Goal: Task Accomplishment & Management: Use online tool/utility

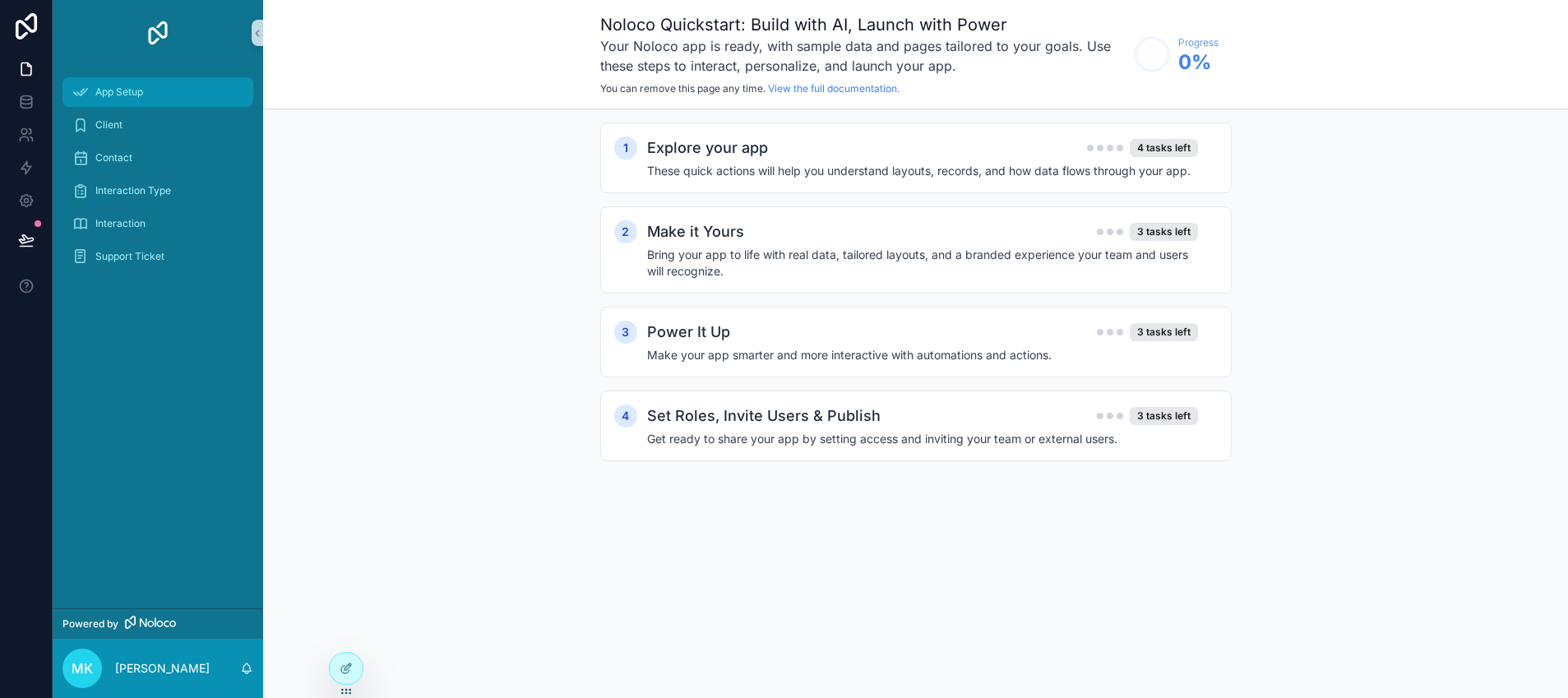
click at [126, 95] on span "App Setup" at bounding box center [119, 92] width 48 height 13
click at [1143, 171] on h4 "These quick actions will help you understand layouts, records, and how data flo…" at bounding box center [923, 171] width 551 height 16
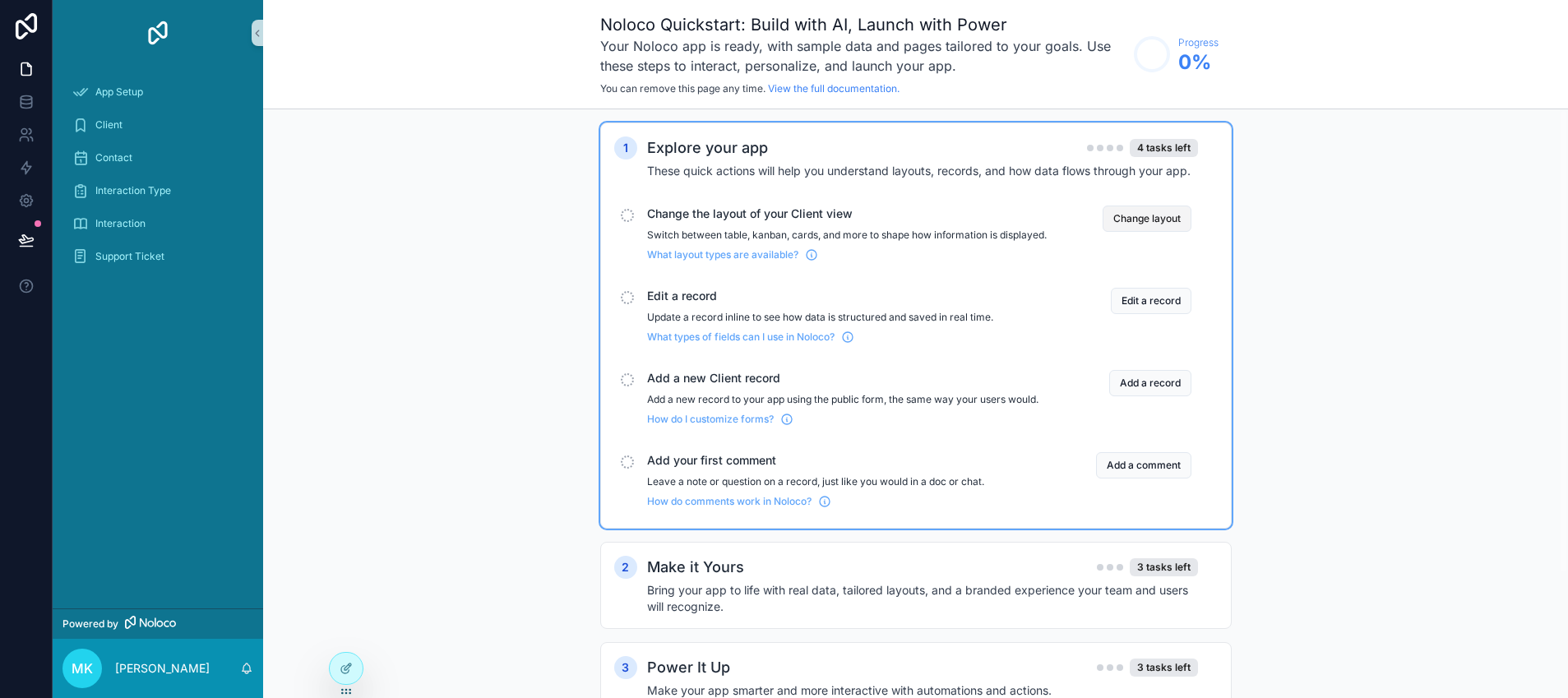
click at [1131, 223] on button "Change layout" at bounding box center [1146, 219] width 89 height 27
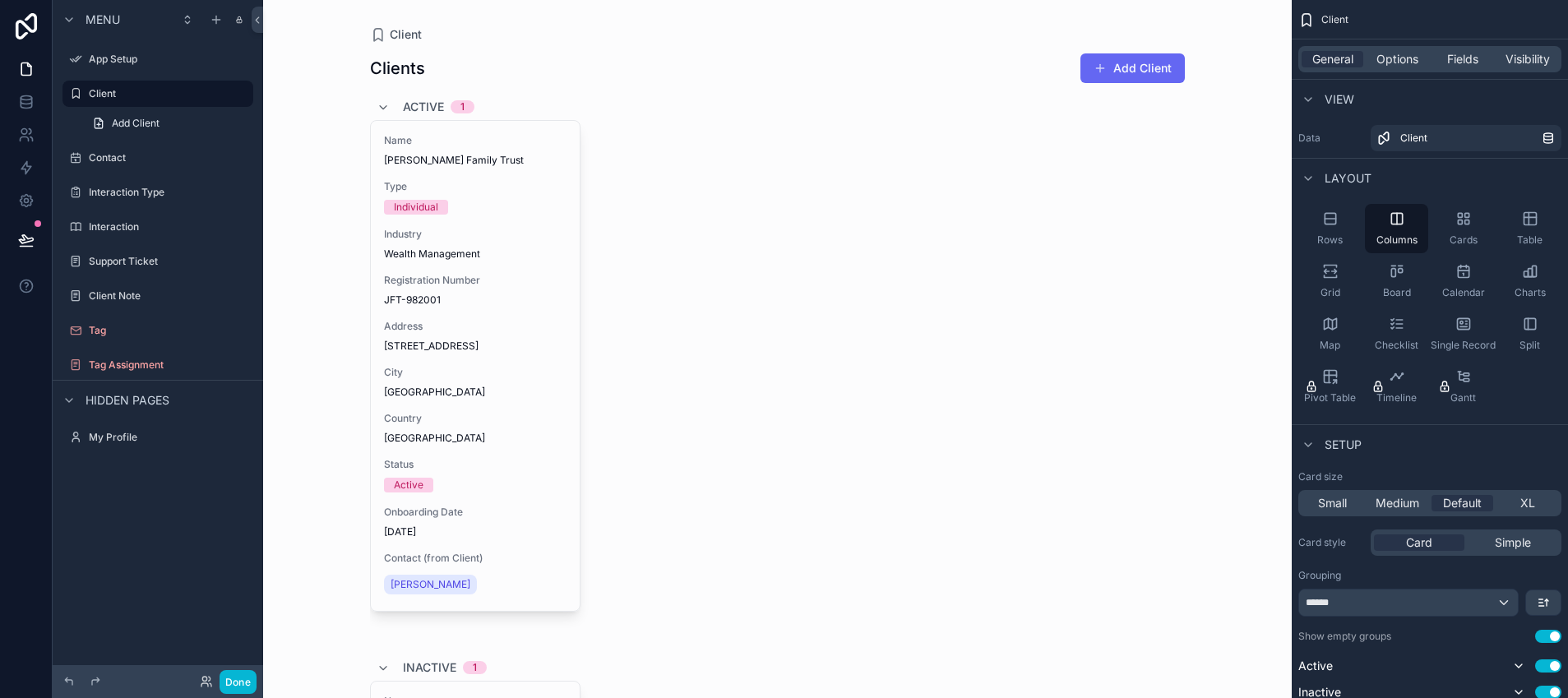
click at [1126, 75] on button "Add Client" at bounding box center [1132, 68] width 105 height 30
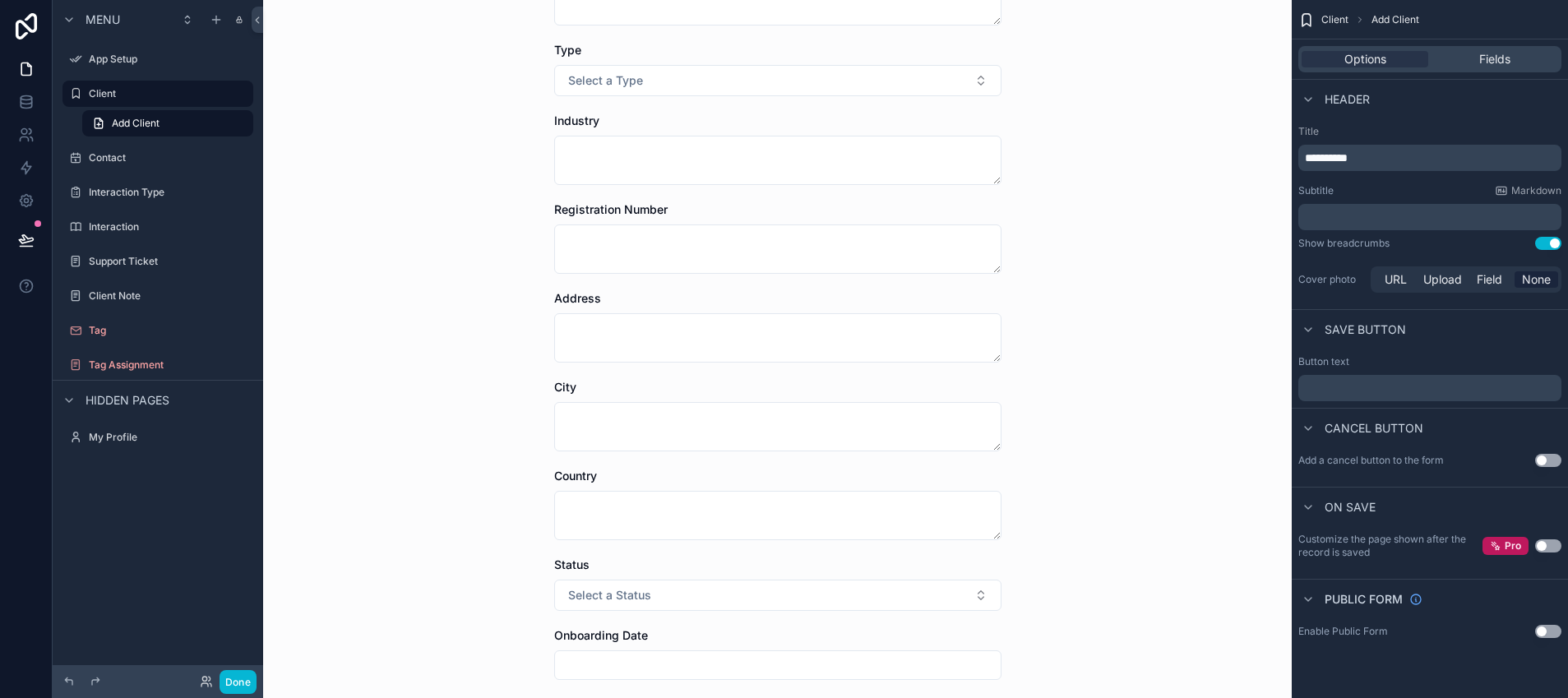
scroll to position [127, 0]
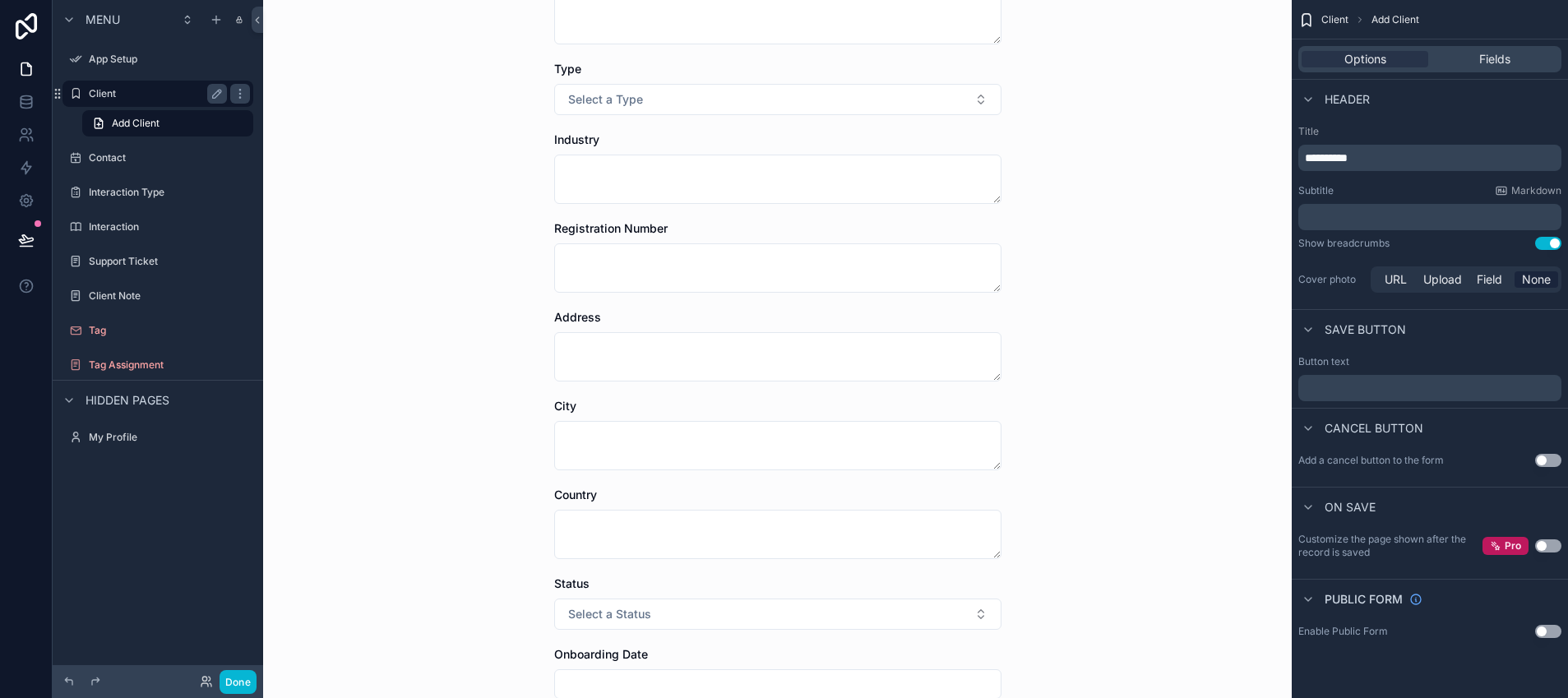
click at [112, 97] on label "Client" at bounding box center [154, 93] width 132 height 13
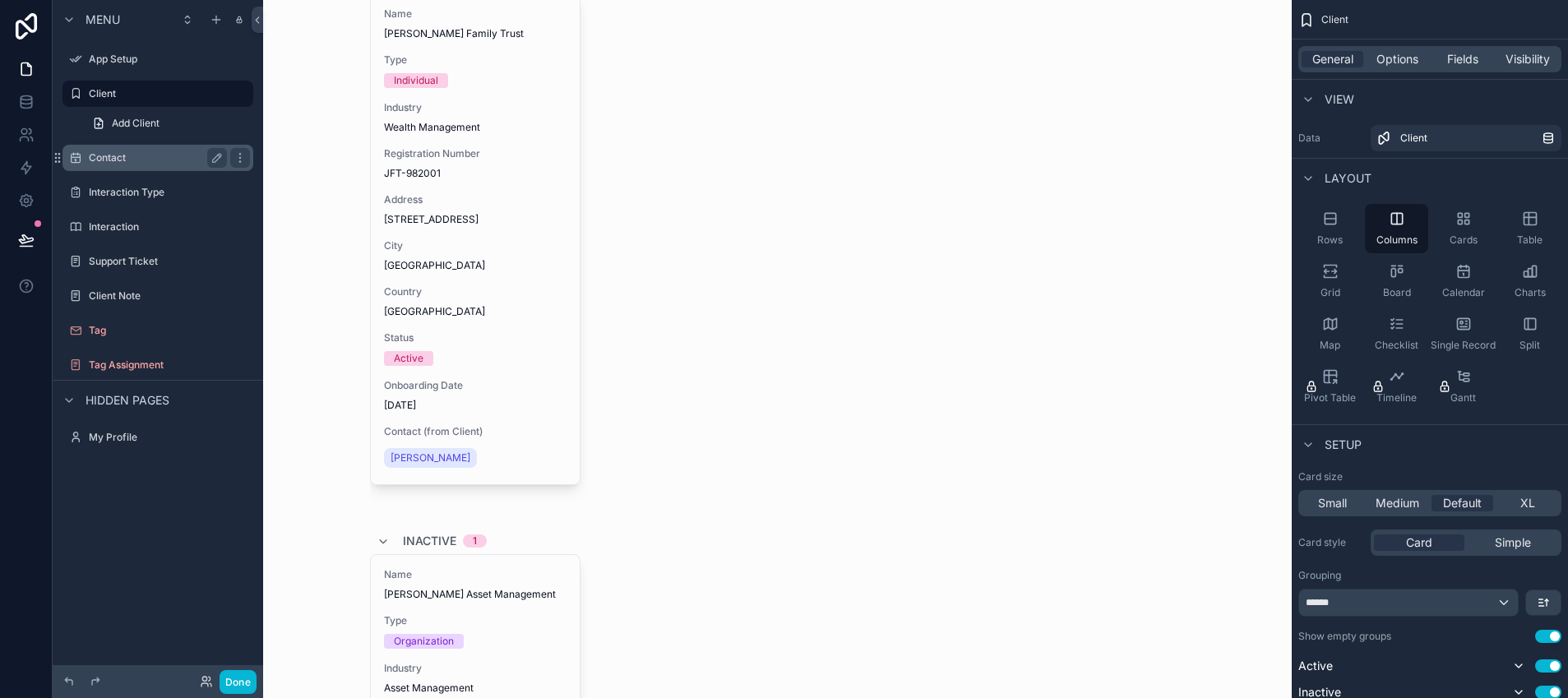
click at [120, 148] on div "Contact" at bounding box center [157, 157] width 138 height 20
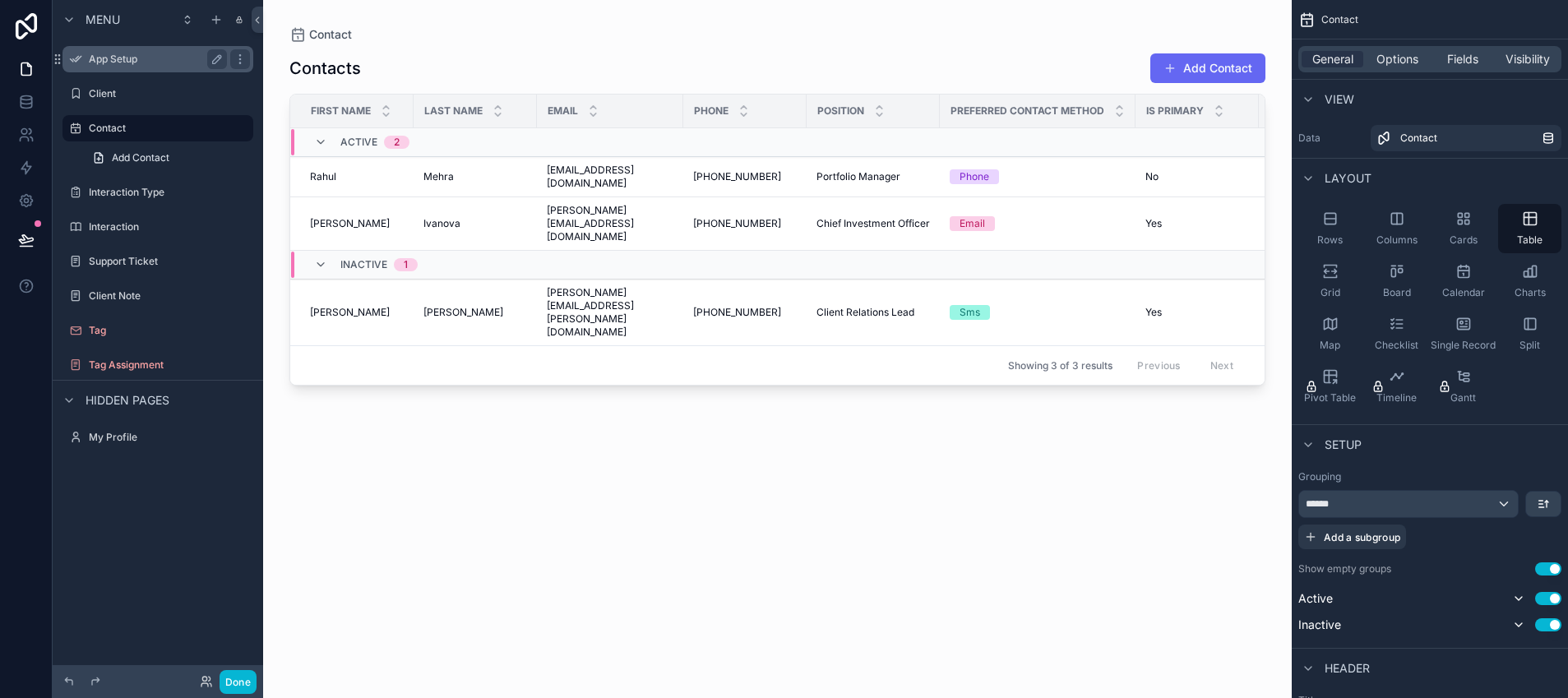
click at [101, 59] on label "App Setup" at bounding box center [154, 59] width 132 height 13
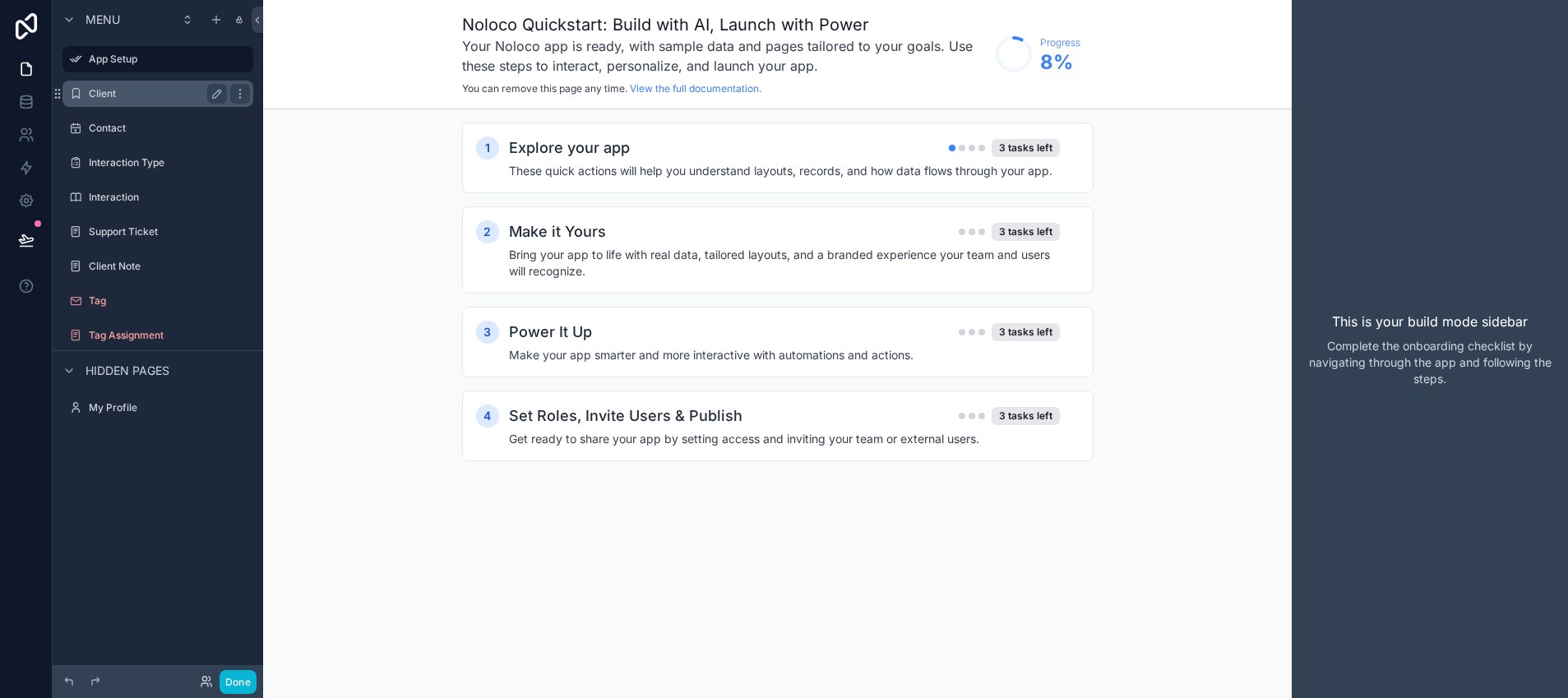
click at [139, 92] on label "Client" at bounding box center [154, 93] width 132 height 13
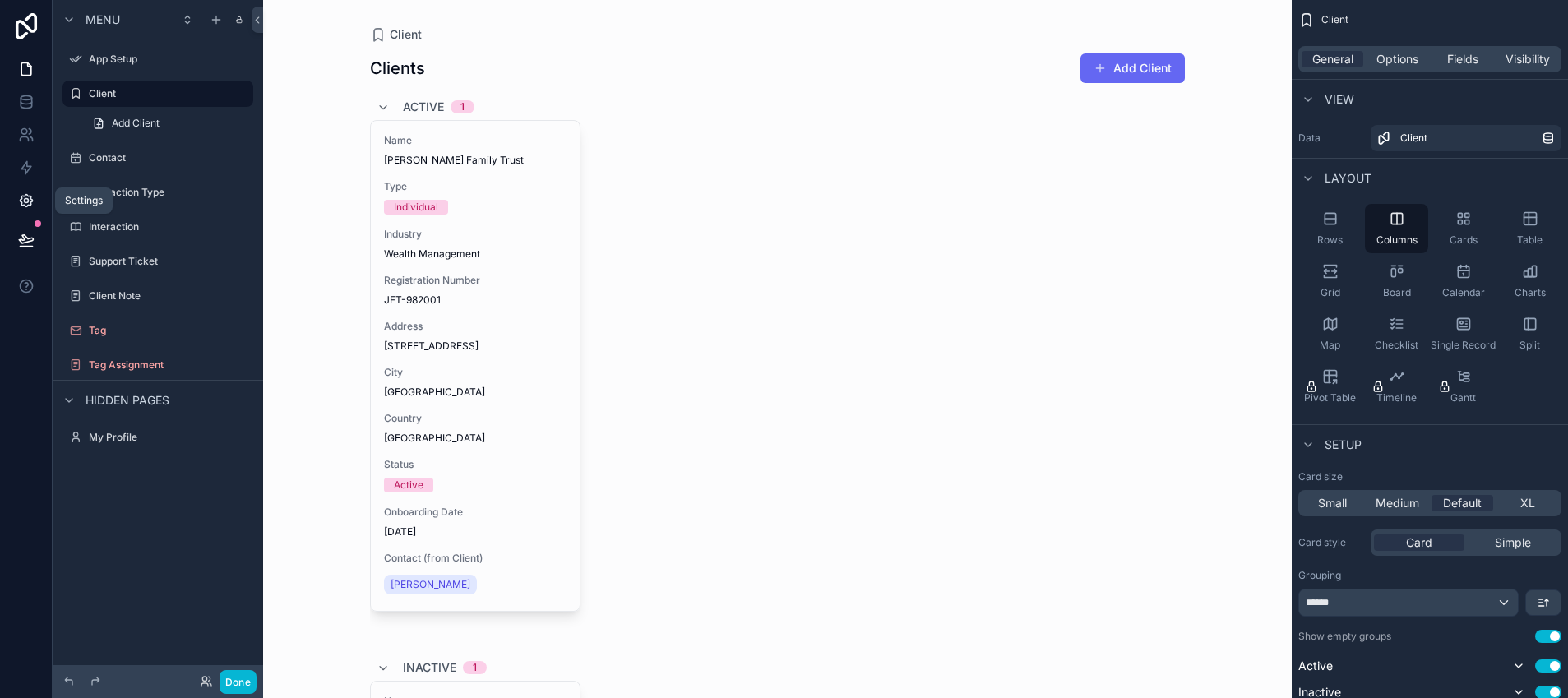
click at [33, 200] on icon at bounding box center [26, 200] width 16 height 16
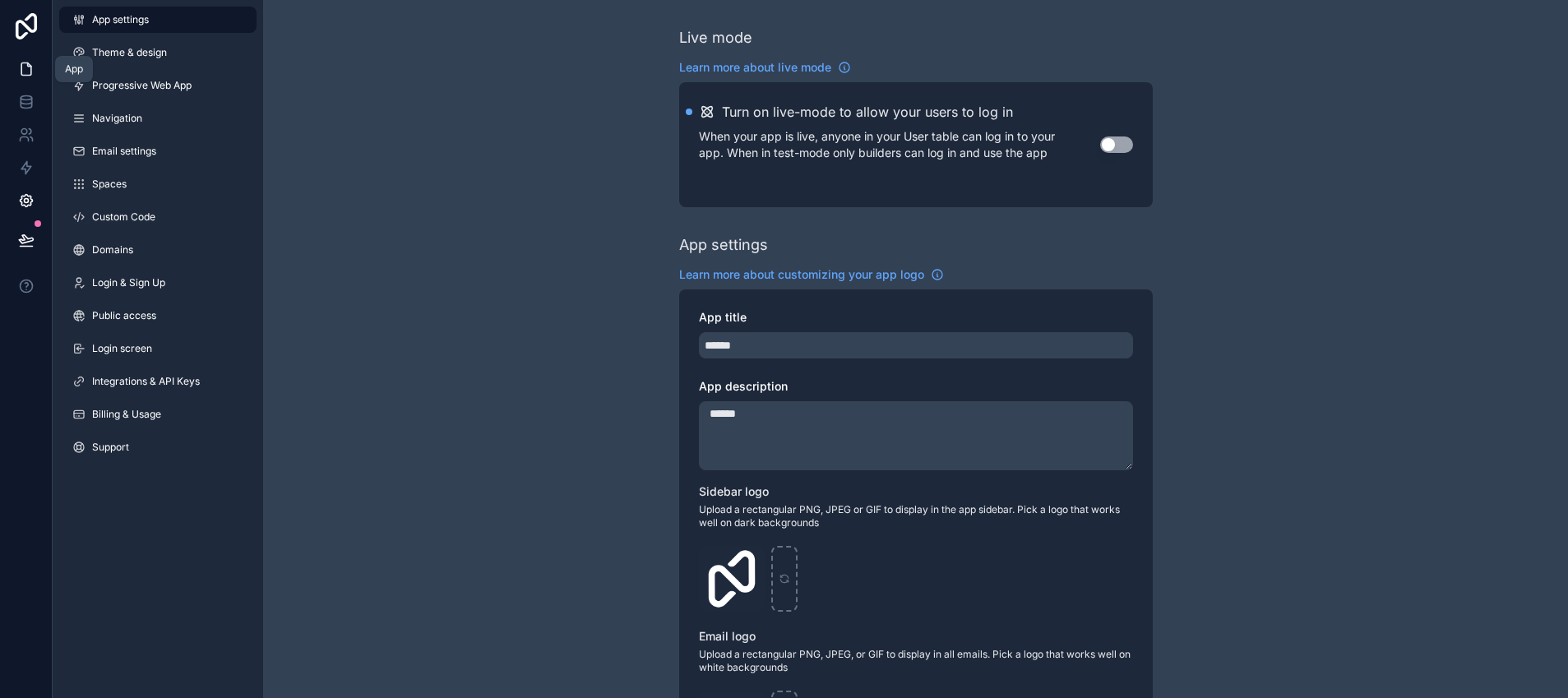
click at [28, 61] on icon at bounding box center [26, 69] width 16 height 16
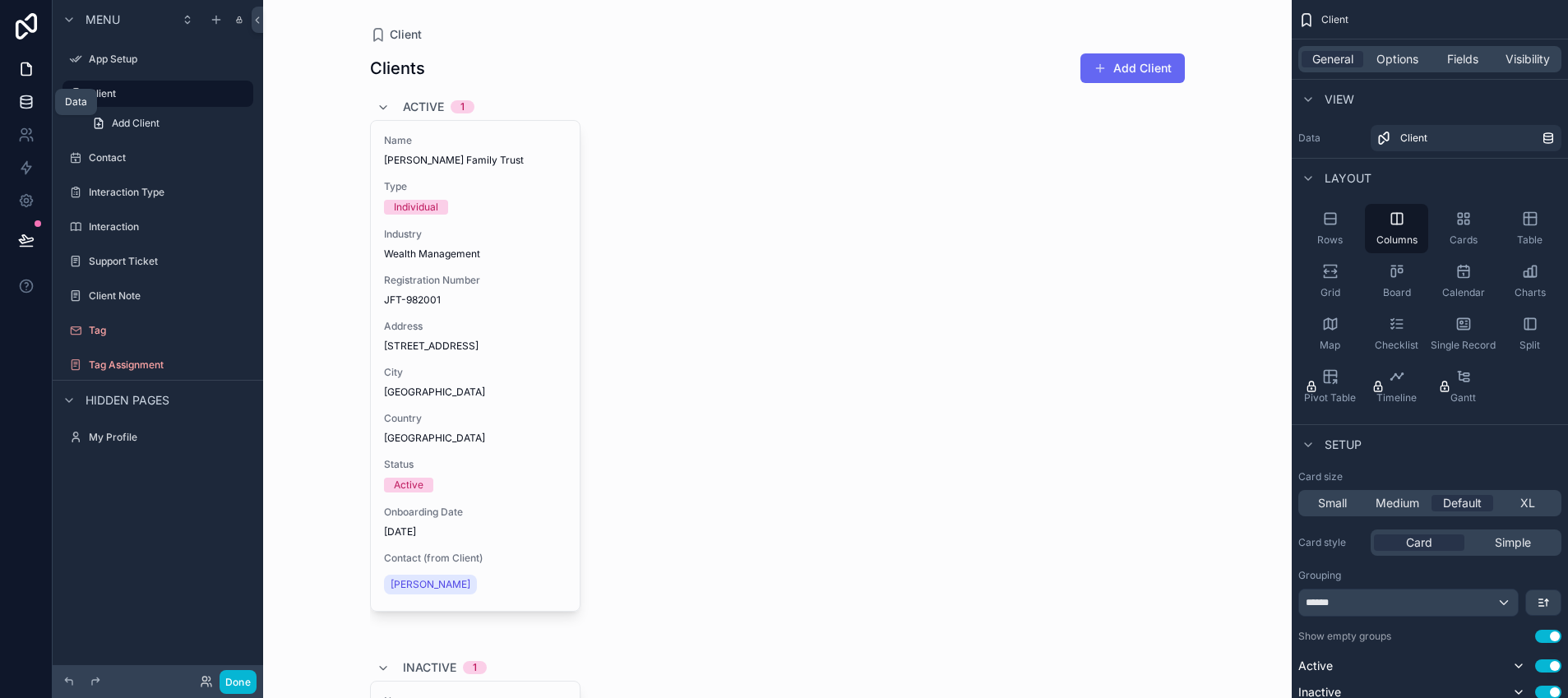
click at [27, 98] on icon at bounding box center [26, 101] width 16 height 16
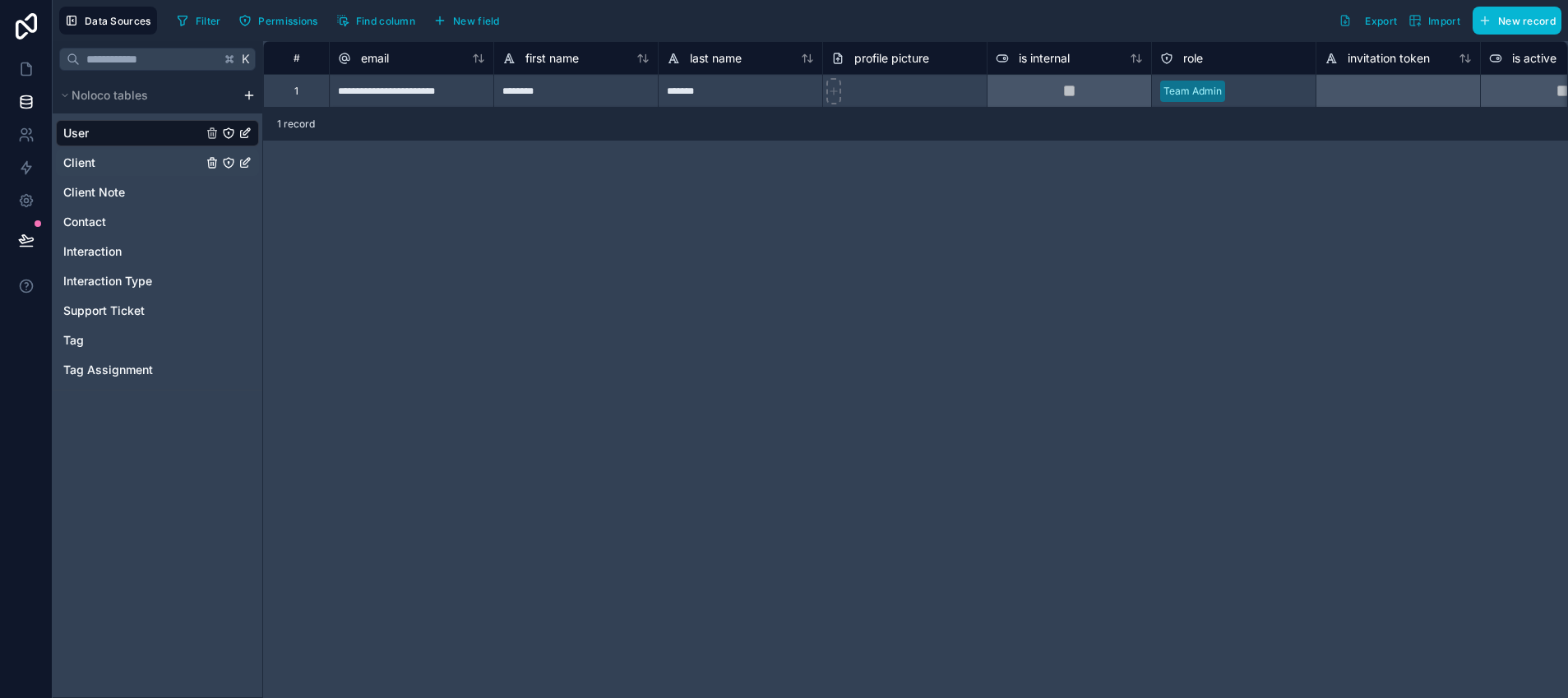
click at [124, 172] on div "Client" at bounding box center [157, 163] width 203 height 27
click at [122, 171] on div "Client" at bounding box center [157, 163] width 203 height 27
click at [98, 163] on link "Client" at bounding box center [132, 162] width 139 height 16
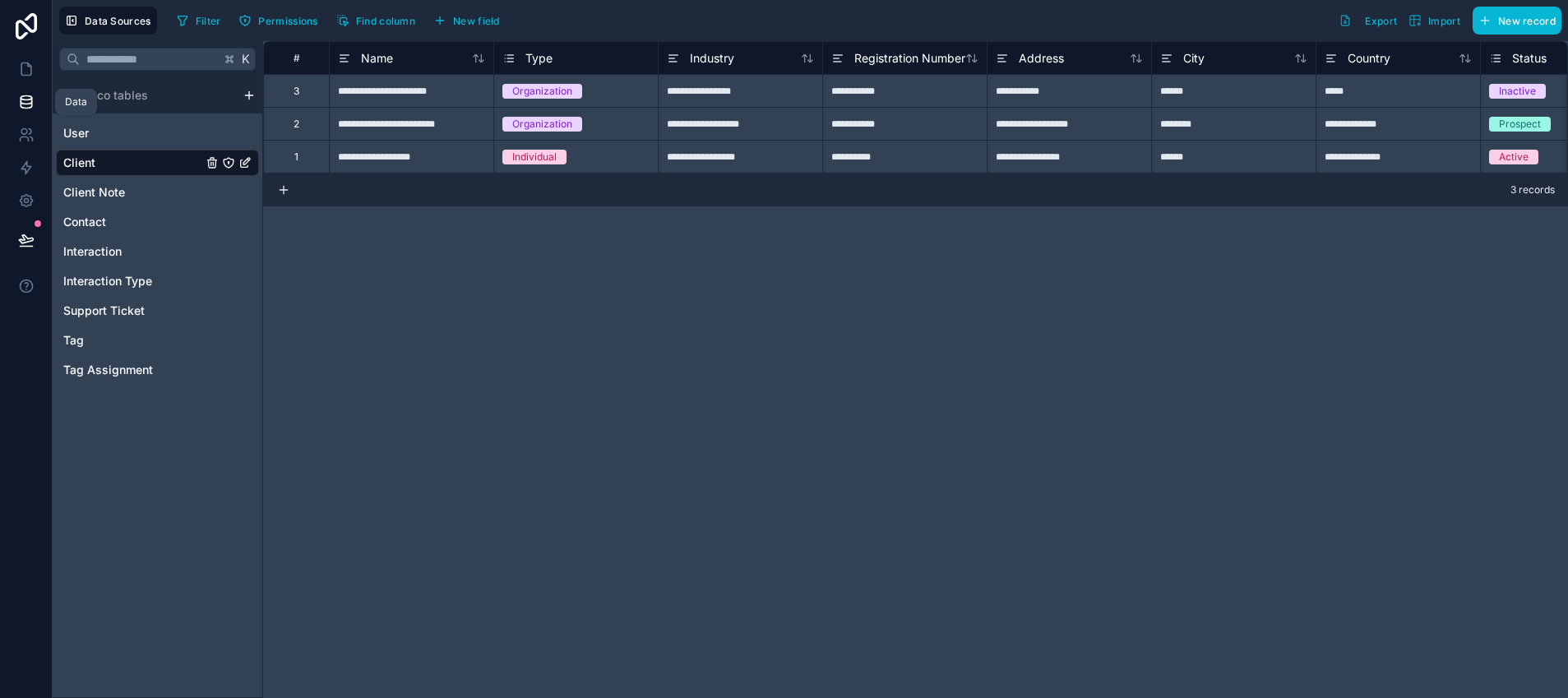
click at [24, 104] on icon at bounding box center [26, 101] width 10 height 7
click at [32, 169] on icon at bounding box center [26, 167] width 16 height 16
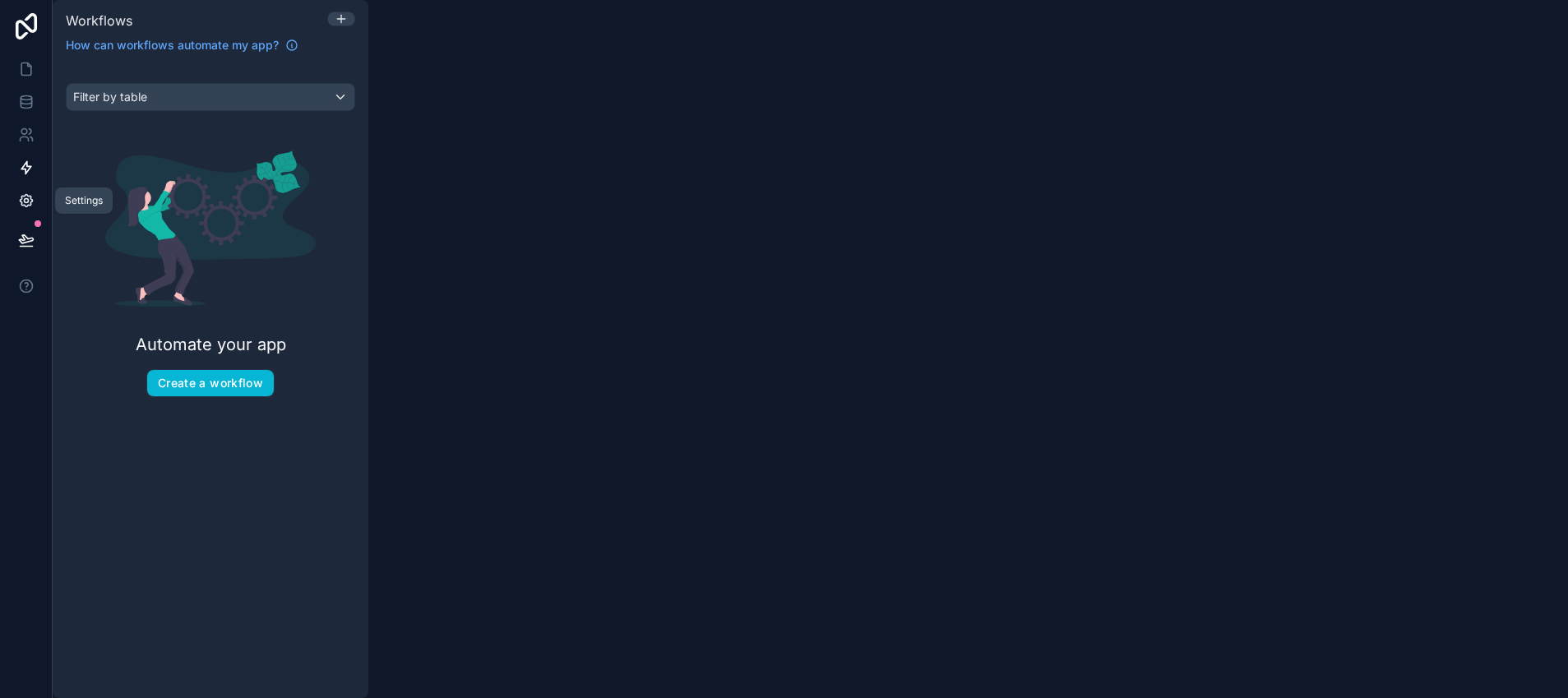
click at [30, 193] on icon at bounding box center [26, 200] width 16 height 16
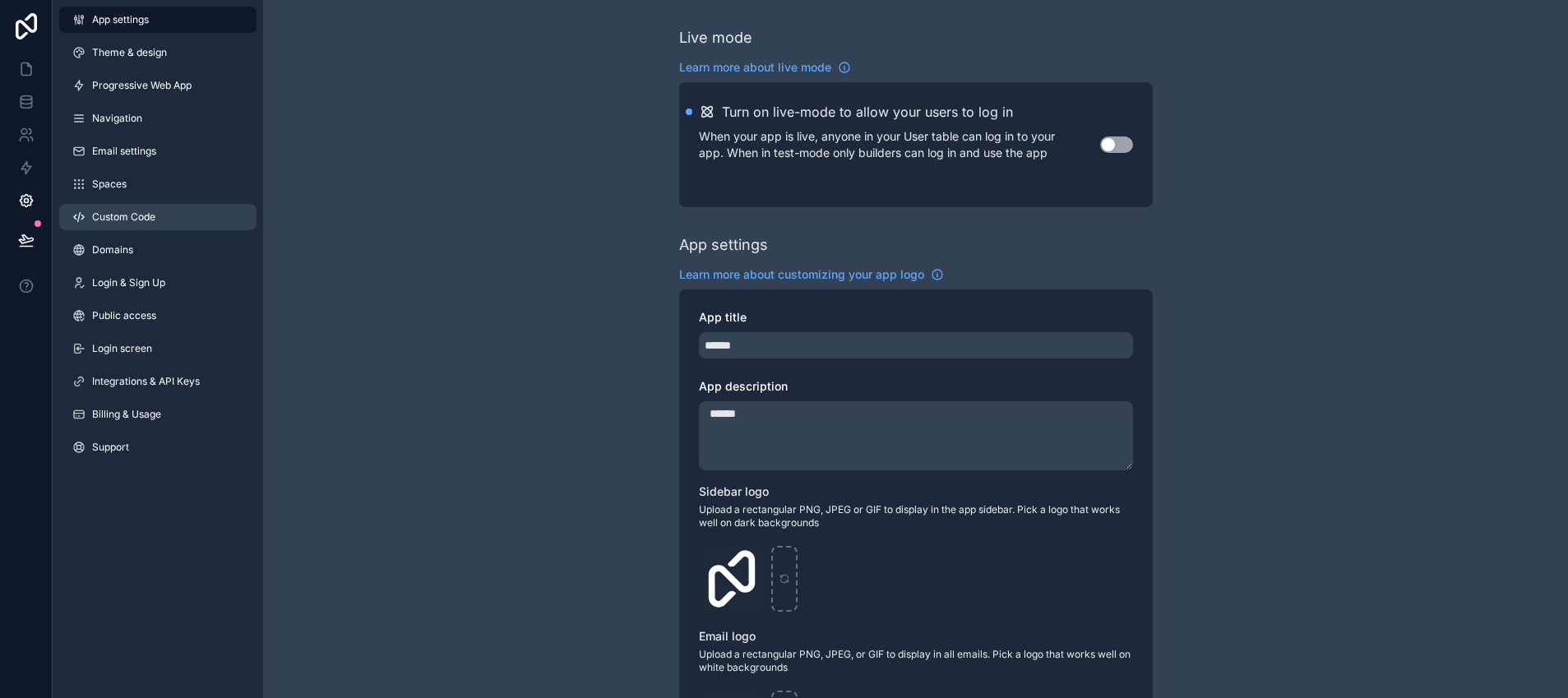
click at [129, 224] on link "Custom Code" at bounding box center [157, 217] width 197 height 27
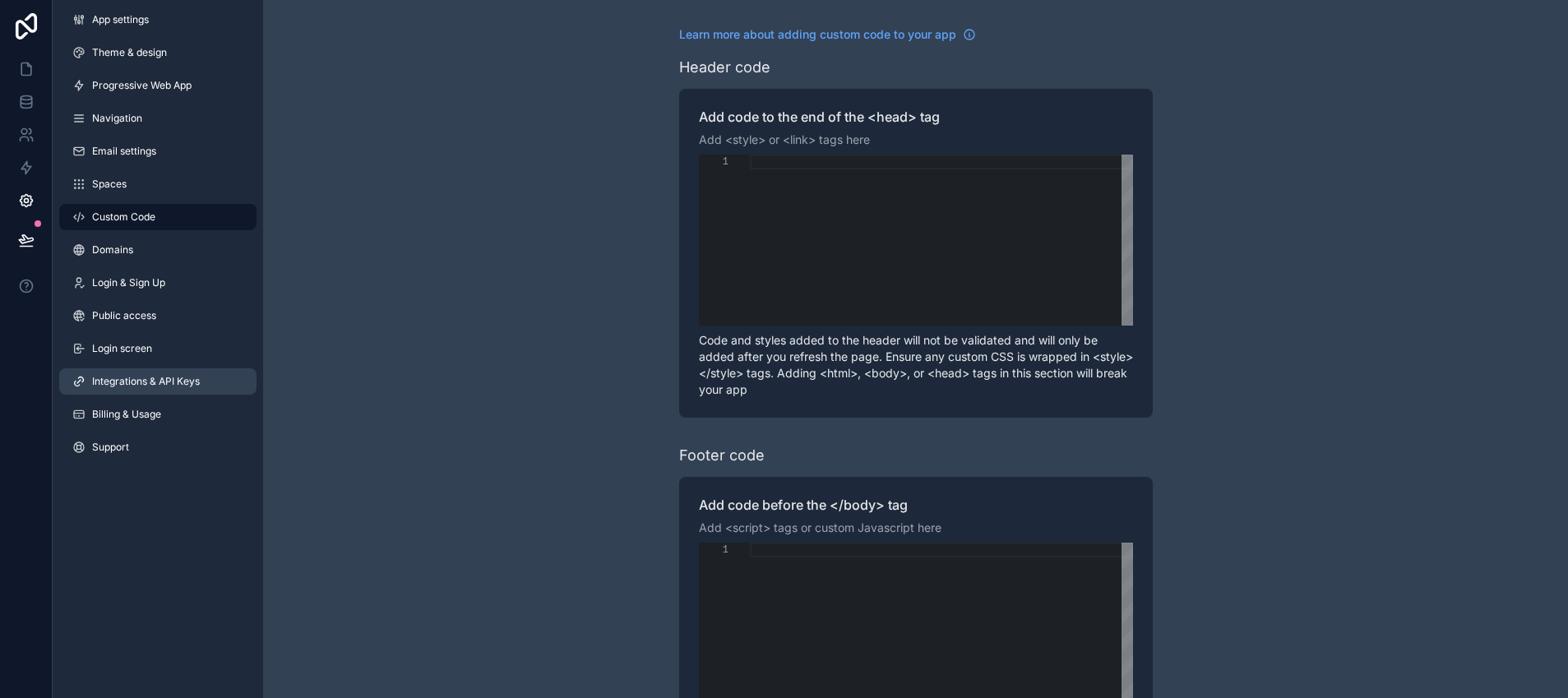
click at [148, 385] on span "Integrations & API Keys" at bounding box center [146, 381] width 108 height 13
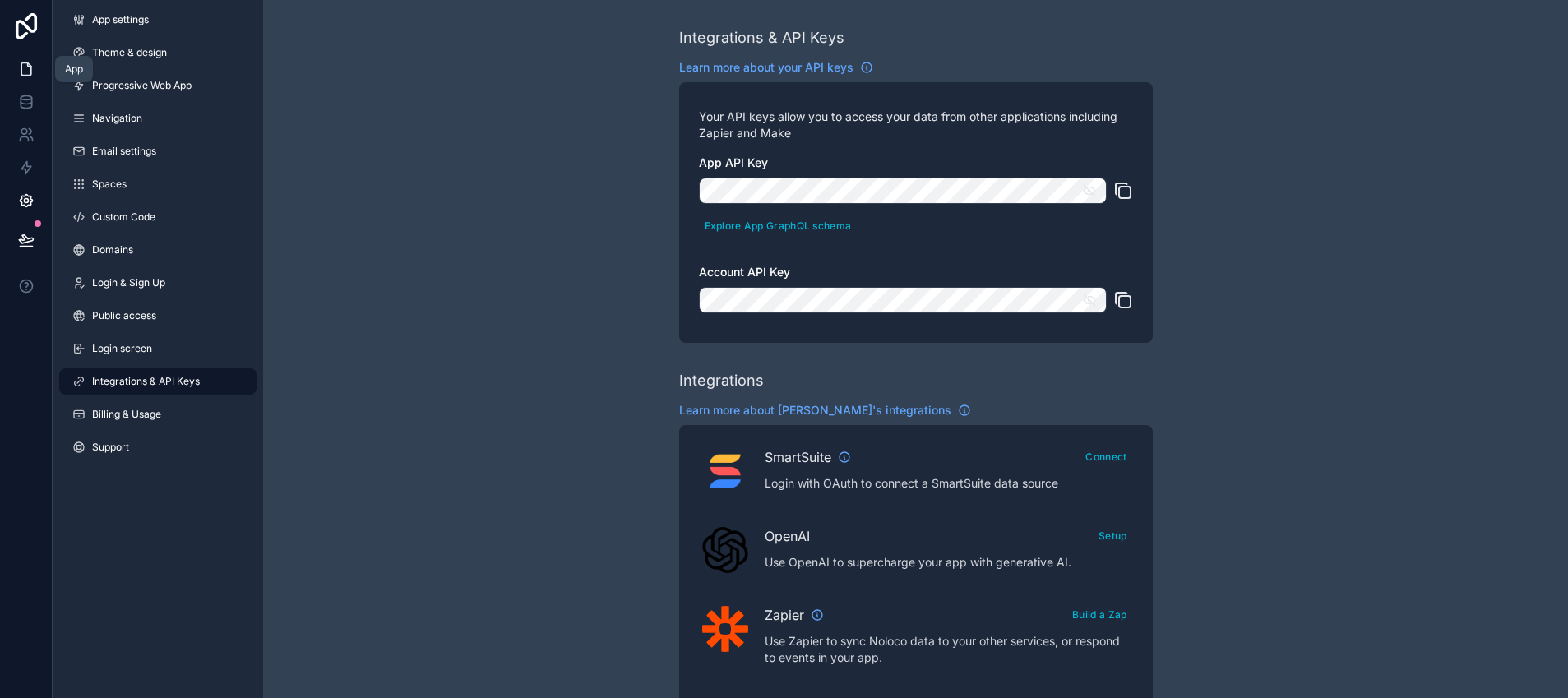
click at [29, 70] on icon at bounding box center [26, 69] width 16 height 16
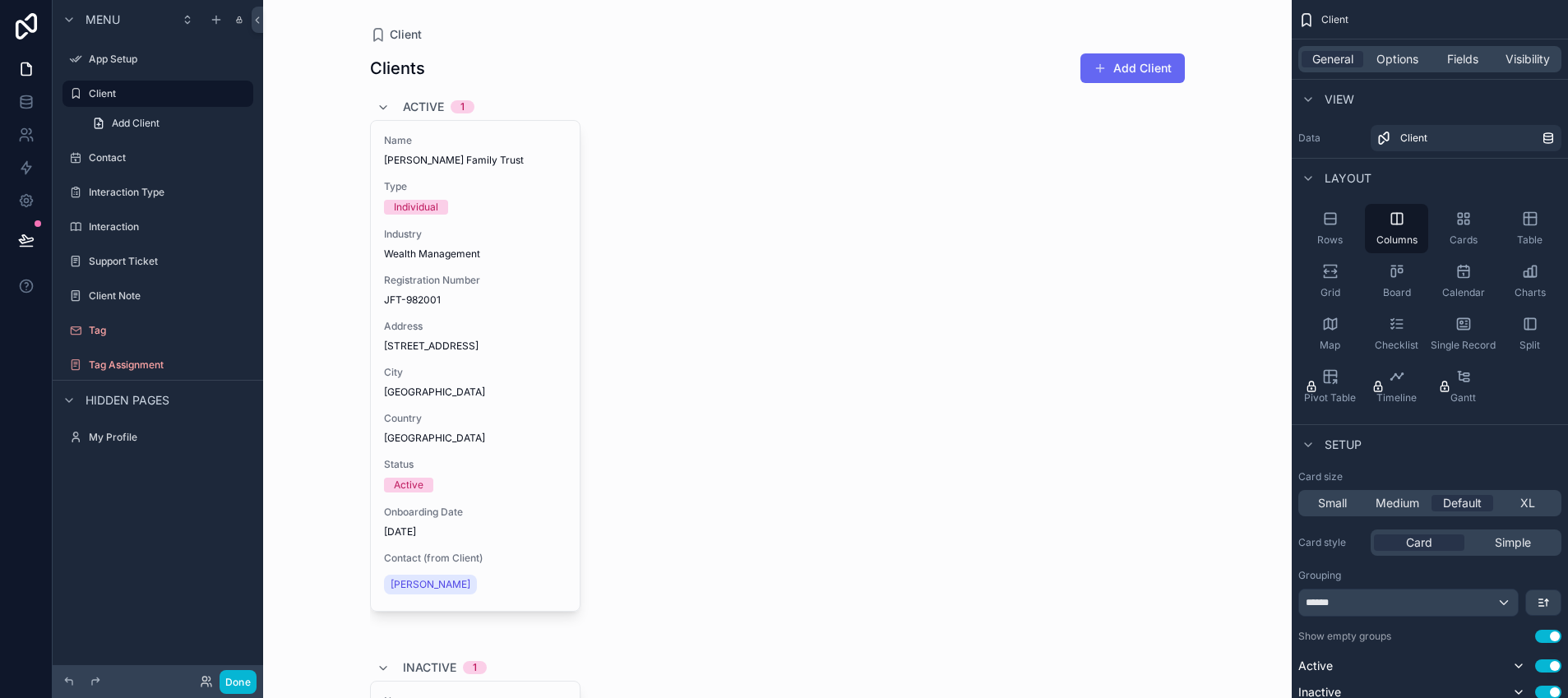
click at [886, 254] on div "Name [PERSON_NAME] Family Trust Type Individual Industry Wealth Management Regi…" at bounding box center [777, 380] width 815 height 522
click at [1398, 60] on span "Options" at bounding box center [1397, 58] width 42 height 16
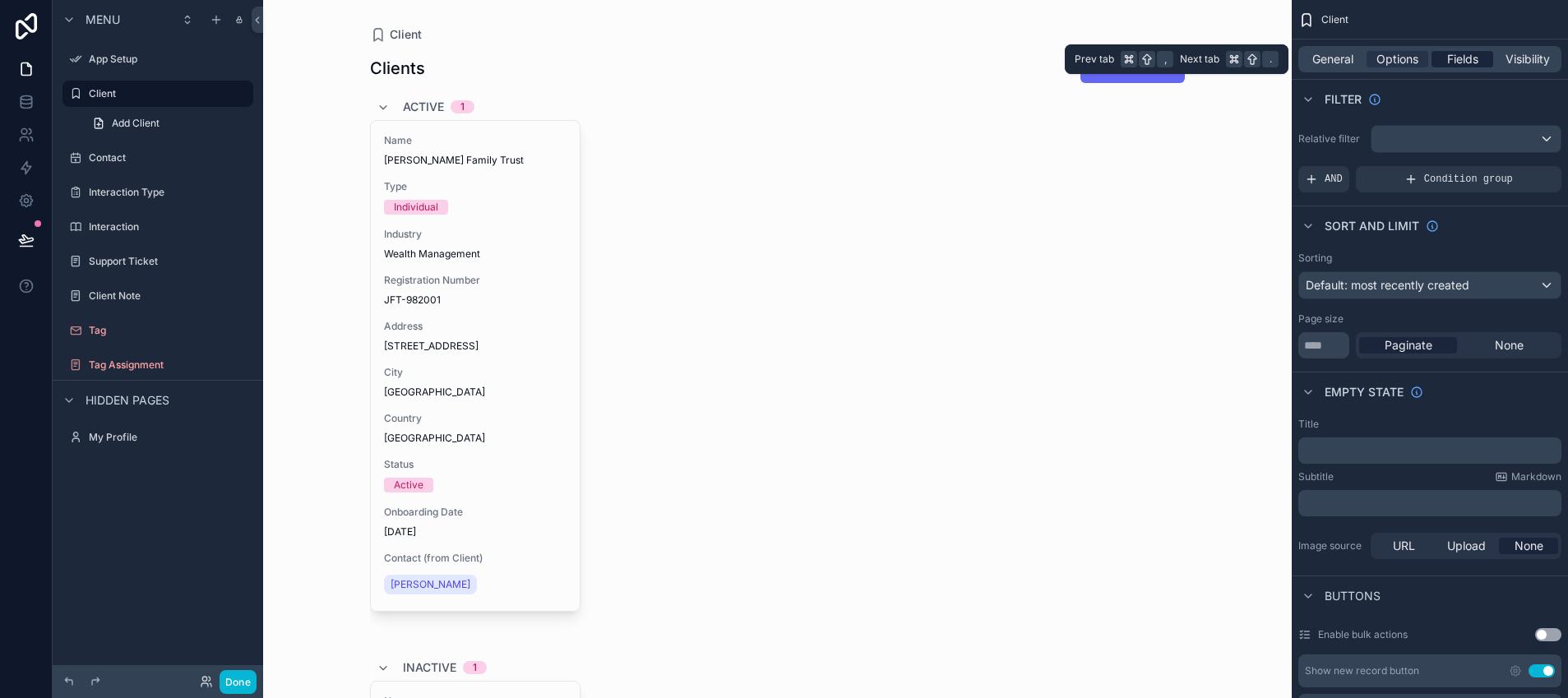
click at [1464, 57] on span "Fields" at bounding box center [1462, 58] width 31 height 16
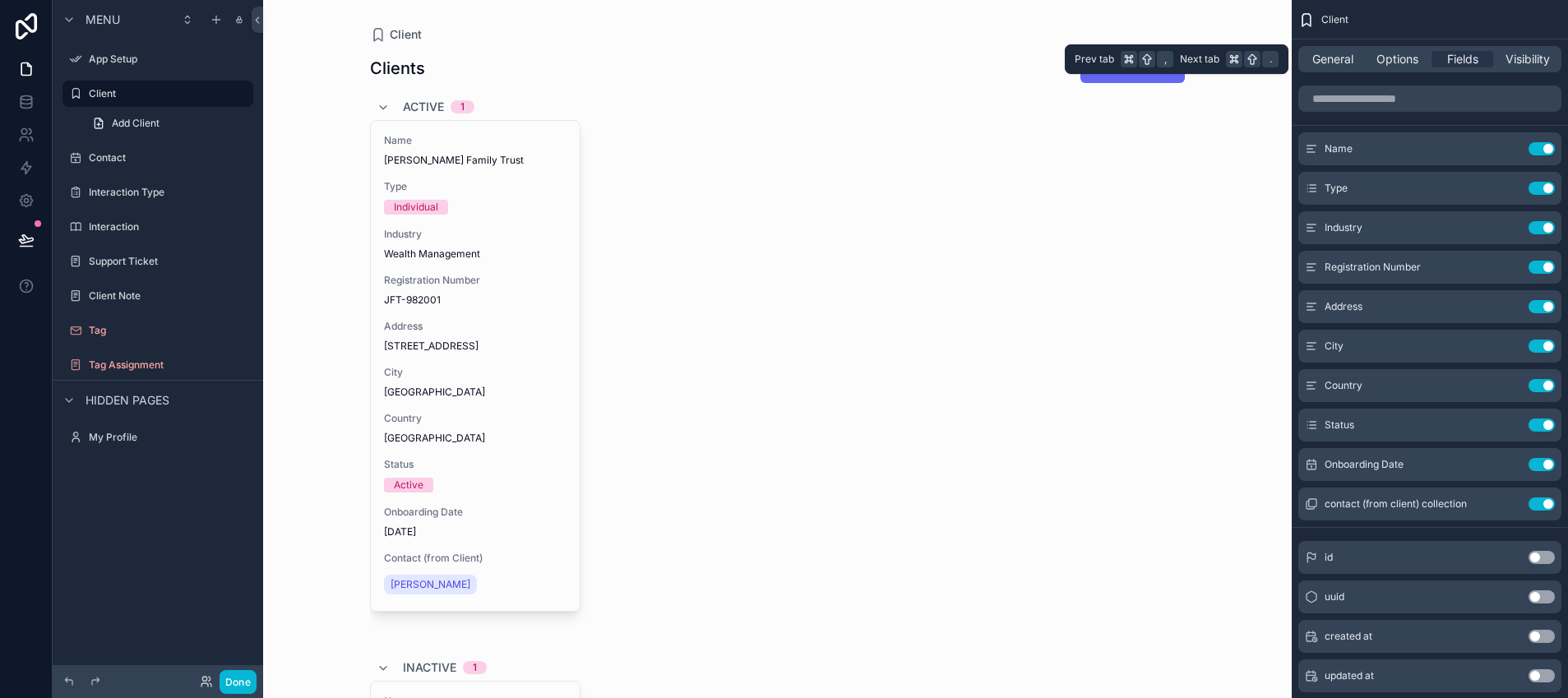
click at [1381, 69] on div "General Options Fields Visibility" at bounding box center [1430, 59] width 263 height 27
click at [1391, 59] on span "Options" at bounding box center [1397, 58] width 42 height 16
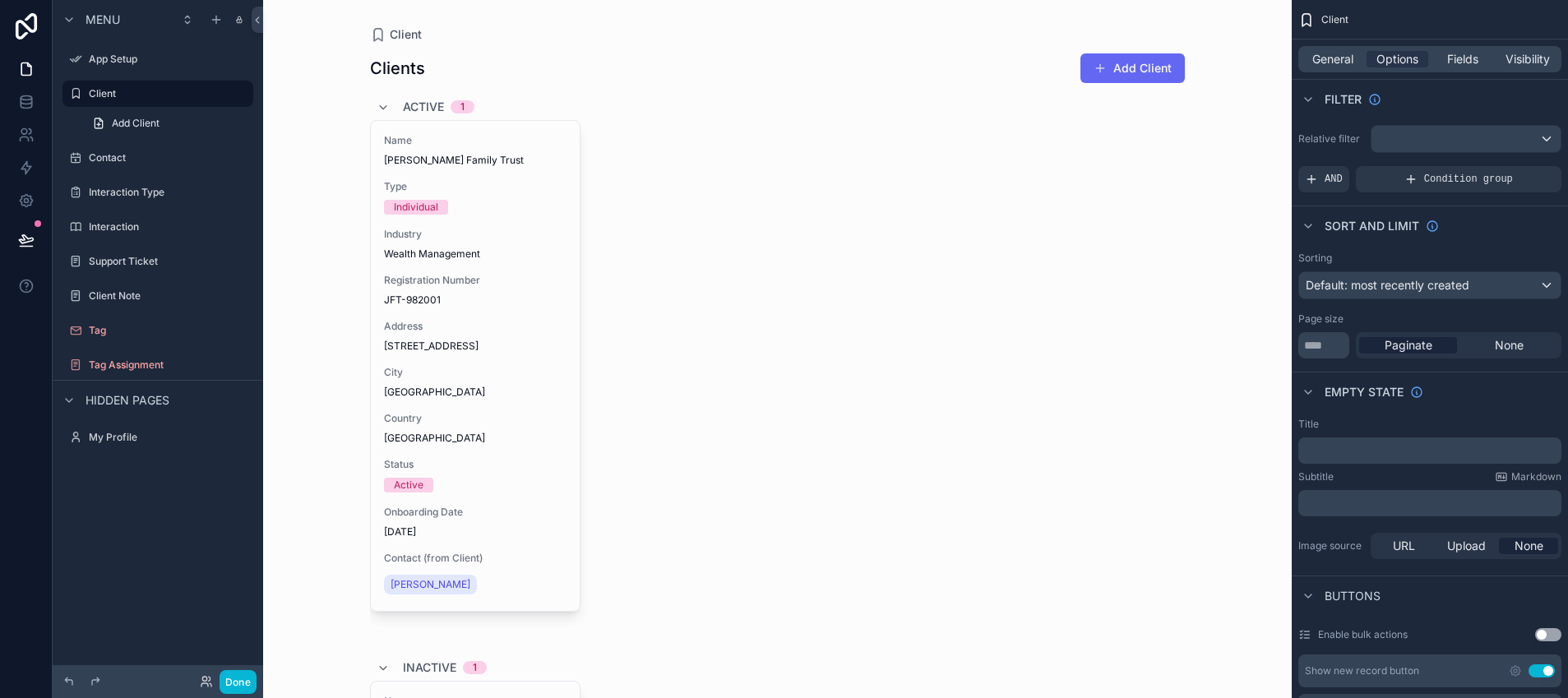
click at [1335, 69] on div "General Options Fields Visibility" at bounding box center [1430, 59] width 263 height 27
click at [1338, 57] on span "General" at bounding box center [1332, 58] width 41 height 16
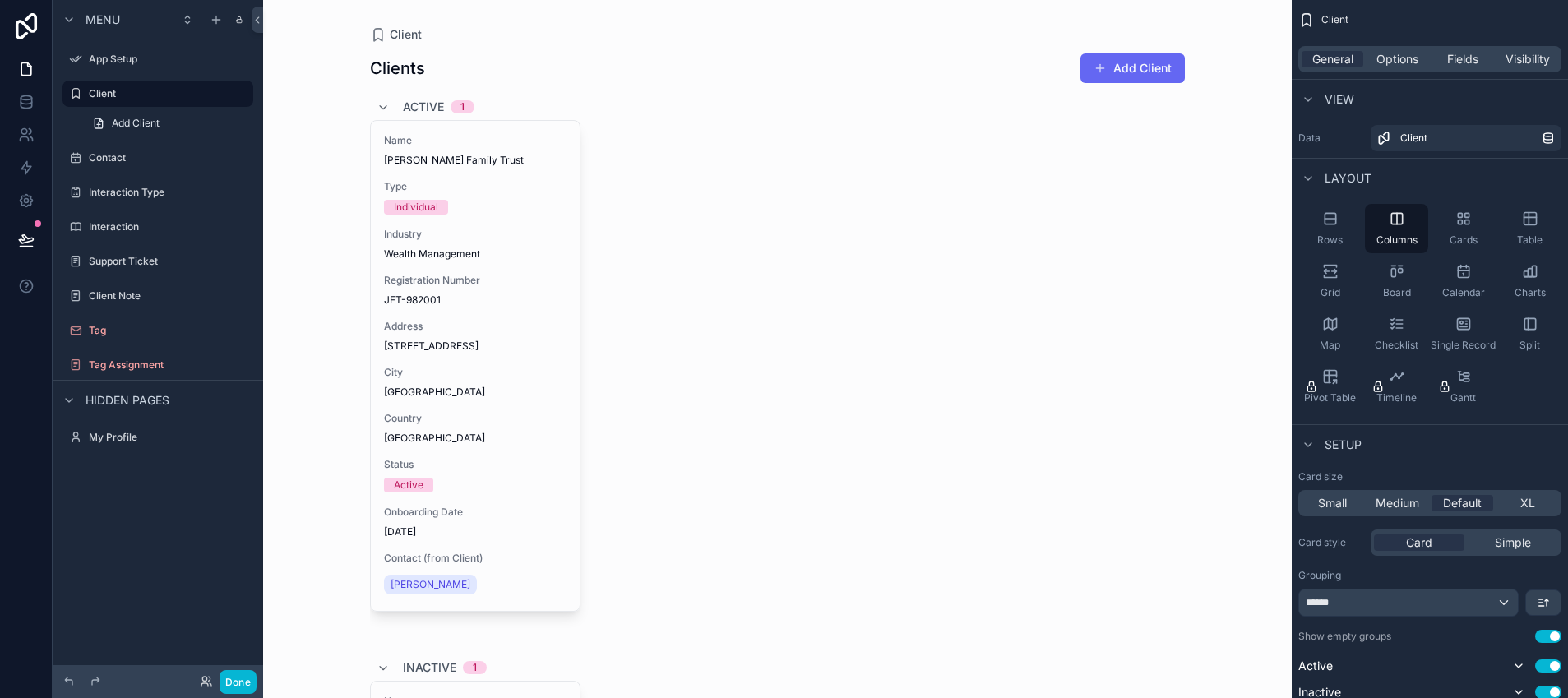
drag, startPoint x: 1465, startPoint y: 331, endPoint x: 1013, endPoint y: 395, distance: 456.5
click at [1013, 395] on div "App Setup Client Contact Interaction Type Interaction Support Ticket My Profile…" at bounding box center [915, 349] width 1305 height 698
click at [1464, 325] on icon "scrollable content" at bounding box center [1462, 323] width 16 height 16
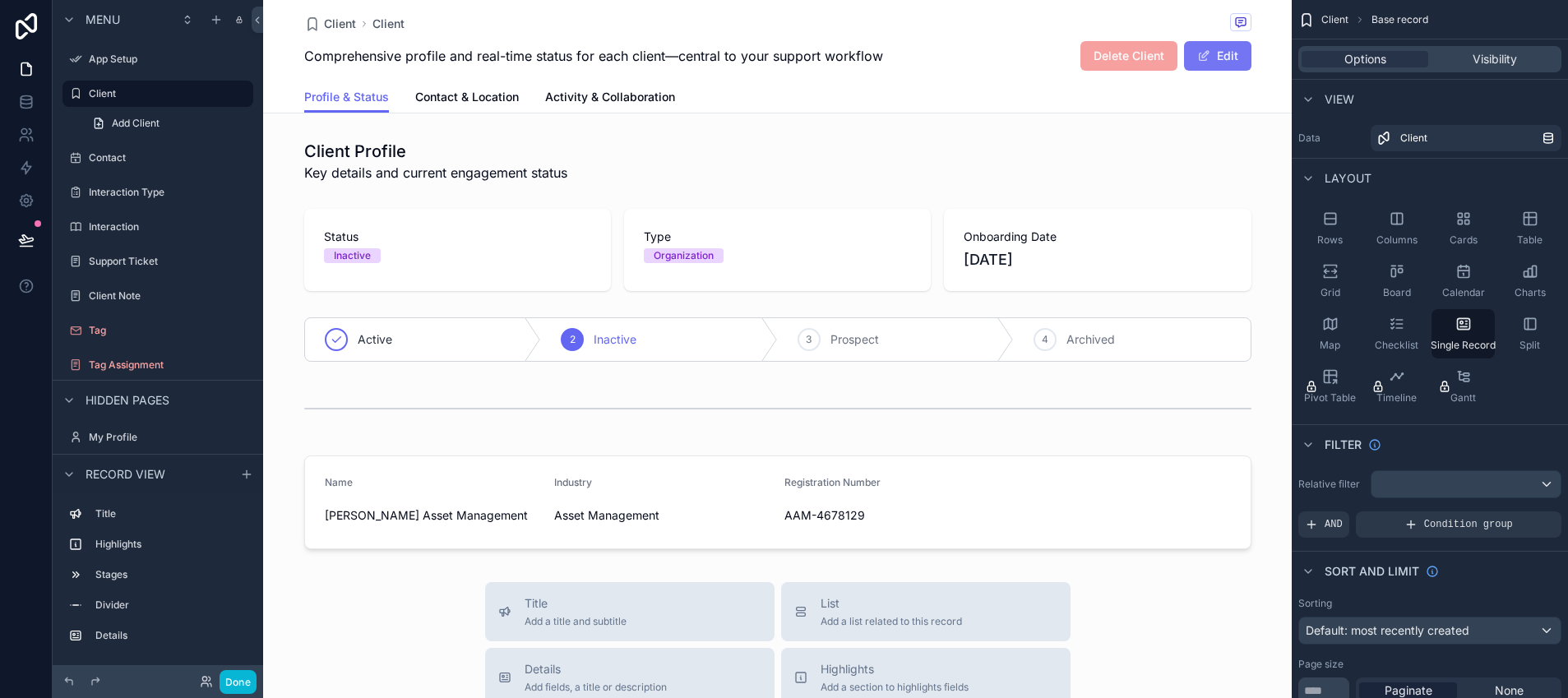
click at [1232, 55] on button "Edit" at bounding box center [1217, 55] width 68 height 30
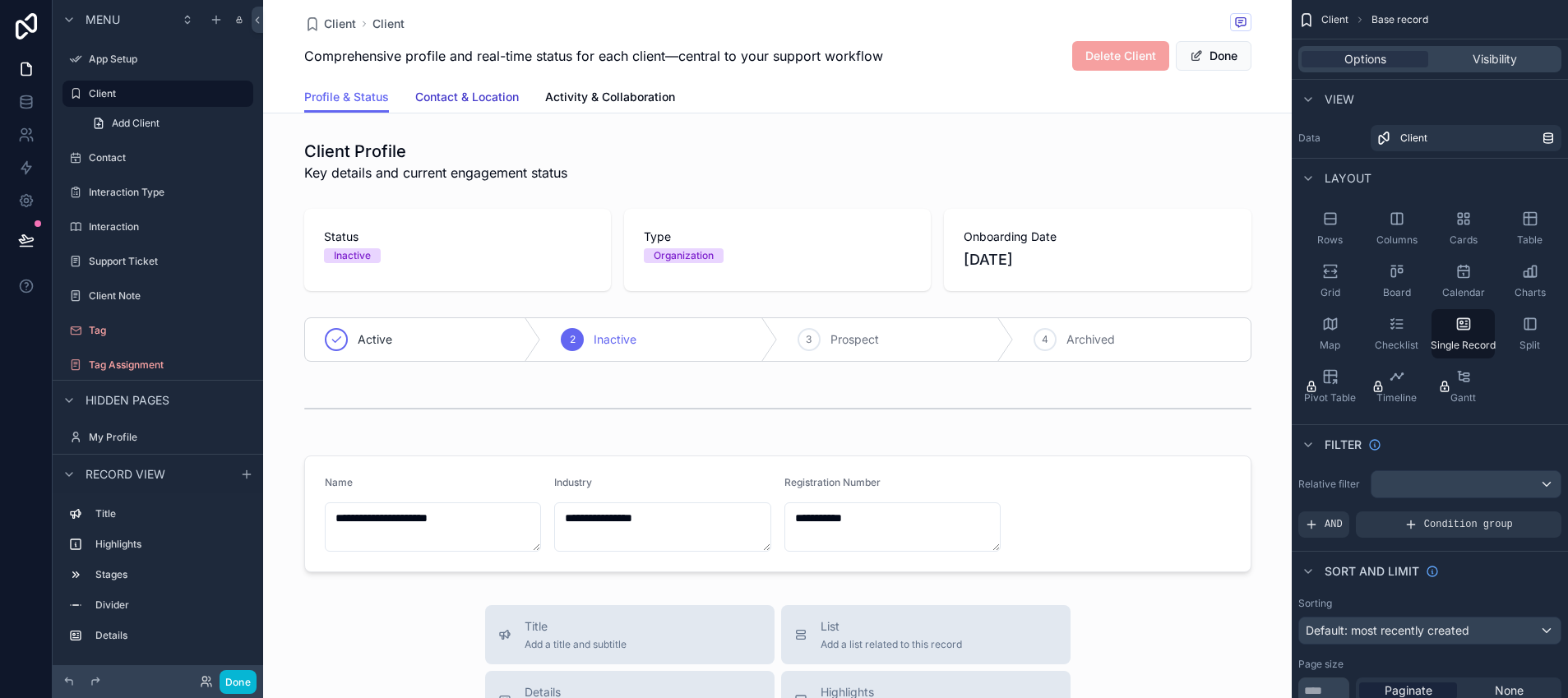
click at [467, 98] on span "Contact & Location" at bounding box center [466, 96] width 104 height 16
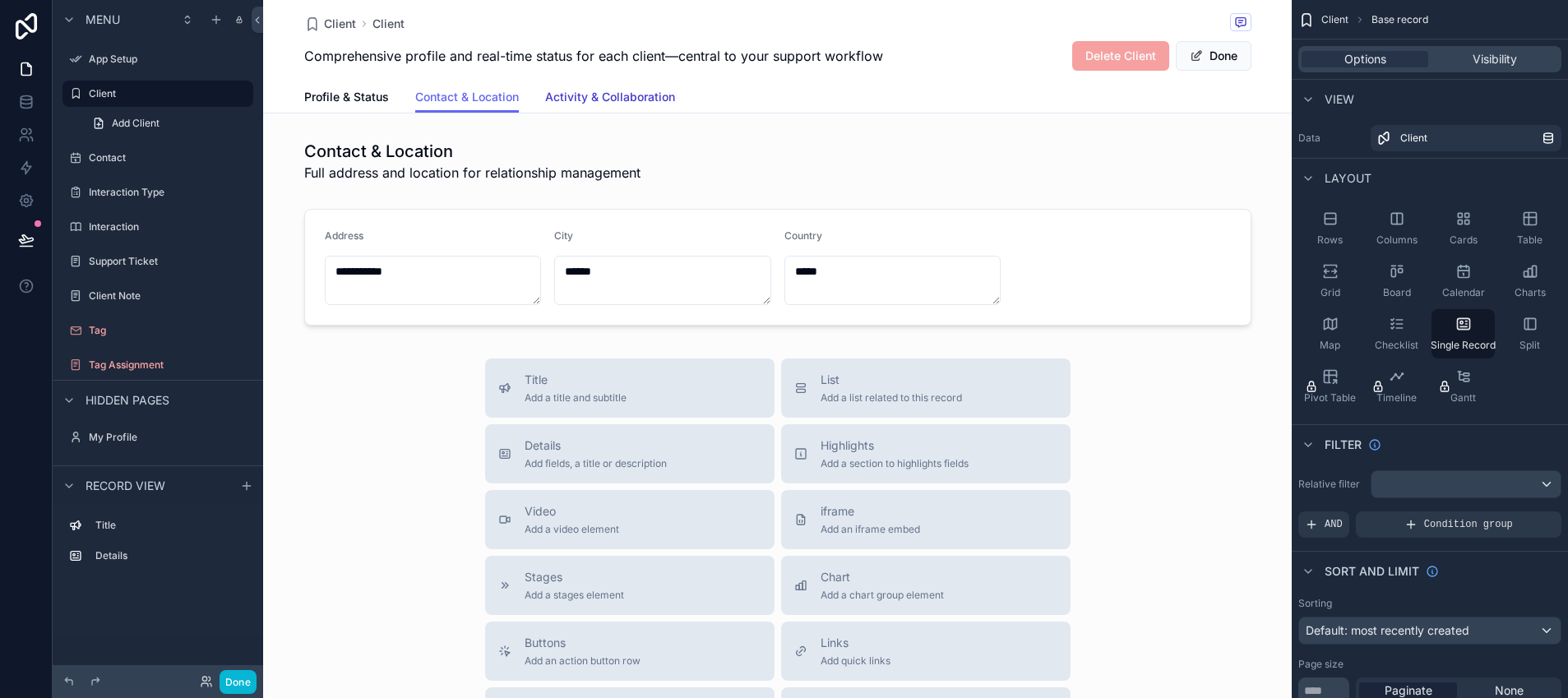
click at [608, 97] on span "Activity & Collaboration" at bounding box center [610, 96] width 130 height 16
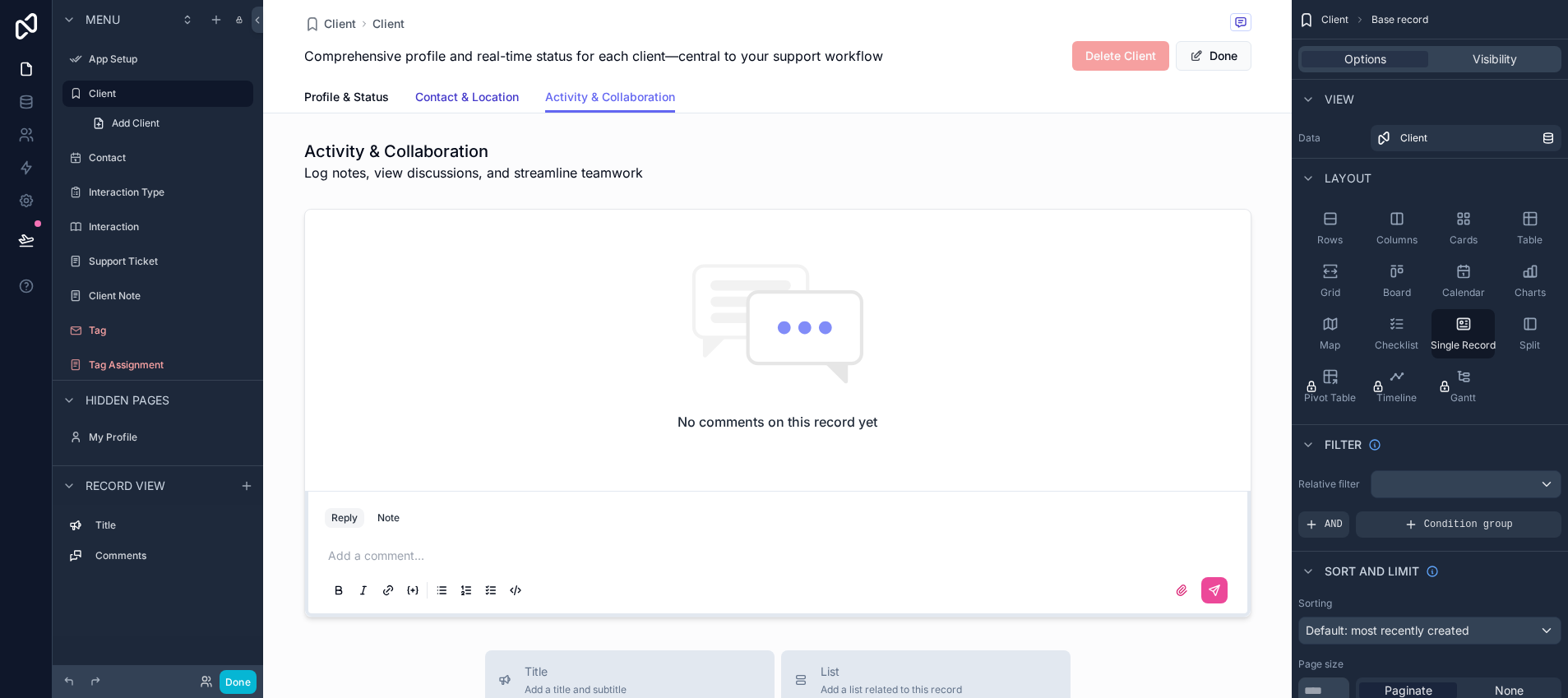
click at [479, 103] on span "Contact & Location" at bounding box center [466, 96] width 104 height 16
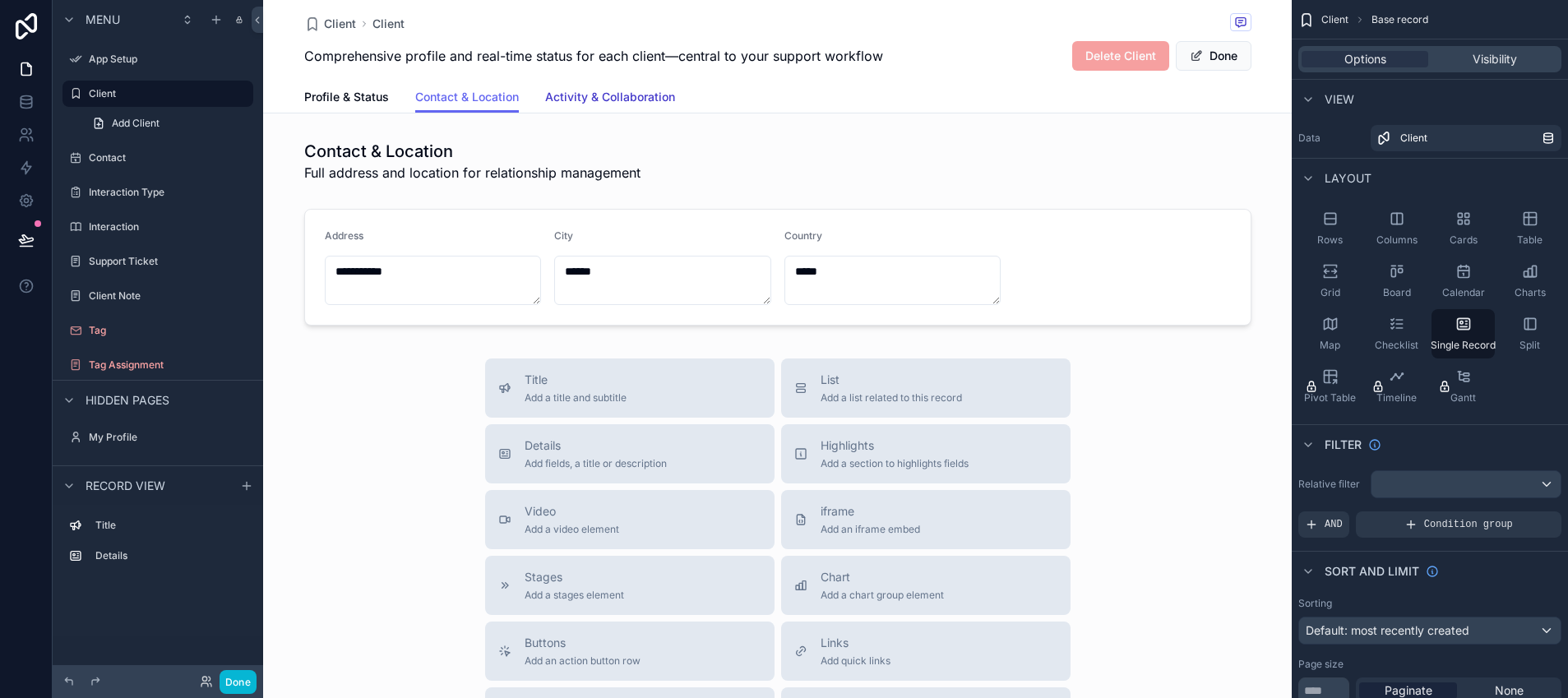
click at [648, 92] on span "Activity & Collaboration" at bounding box center [610, 96] width 130 height 16
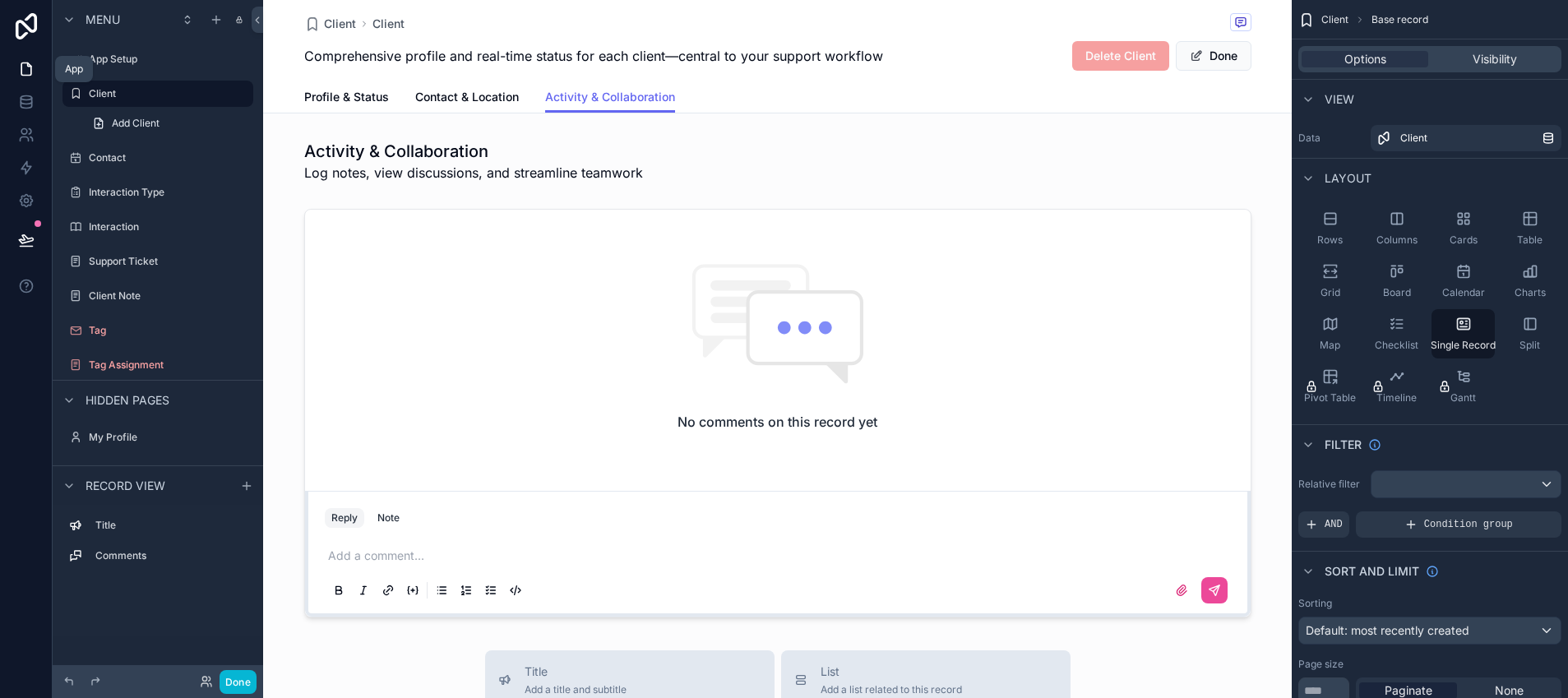
click at [29, 70] on icon at bounding box center [26, 69] width 16 height 16
click at [22, 106] on icon at bounding box center [26, 101] width 16 height 16
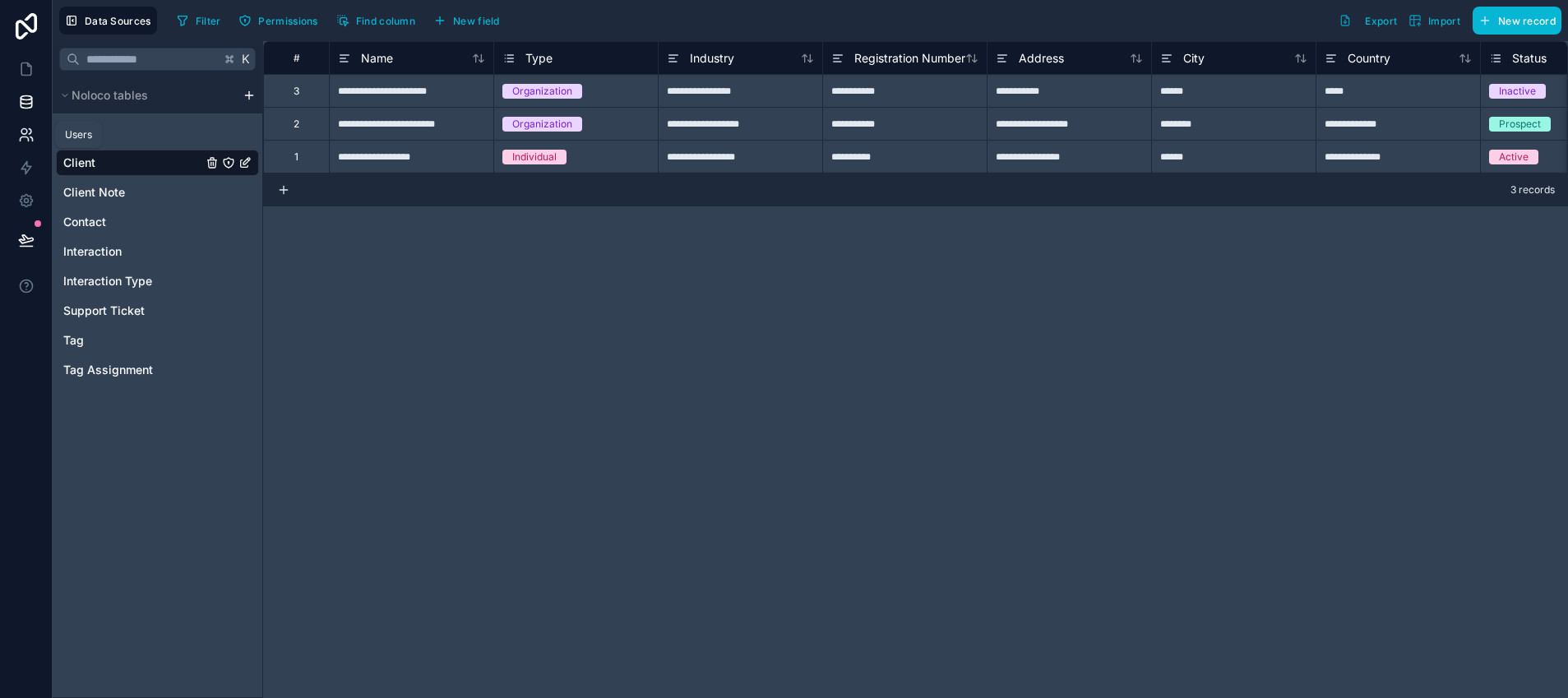
click at [33, 134] on link at bounding box center [26, 134] width 51 height 32
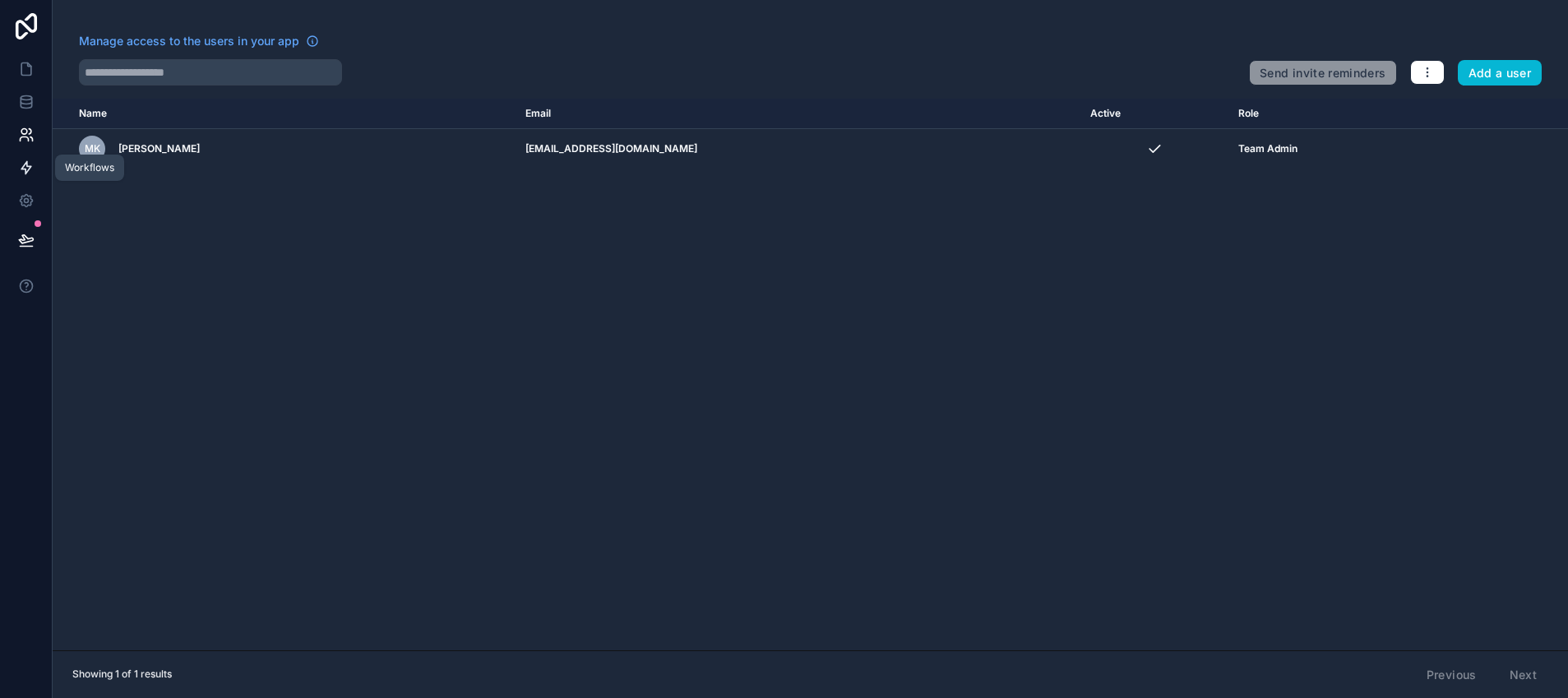
click at [16, 170] on link at bounding box center [26, 168] width 51 height 32
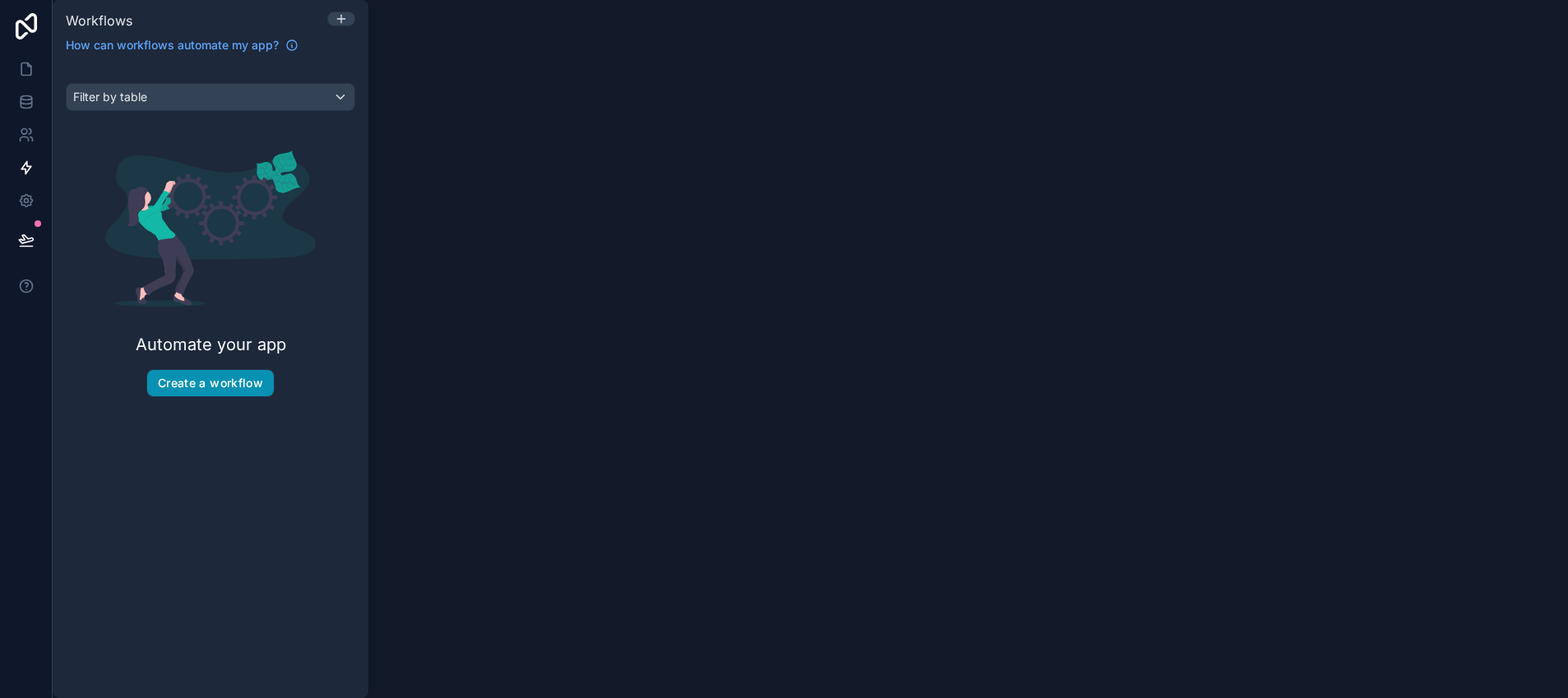
click at [224, 375] on button "Create a workflow" at bounding box center [210, 383] width 127 height 27
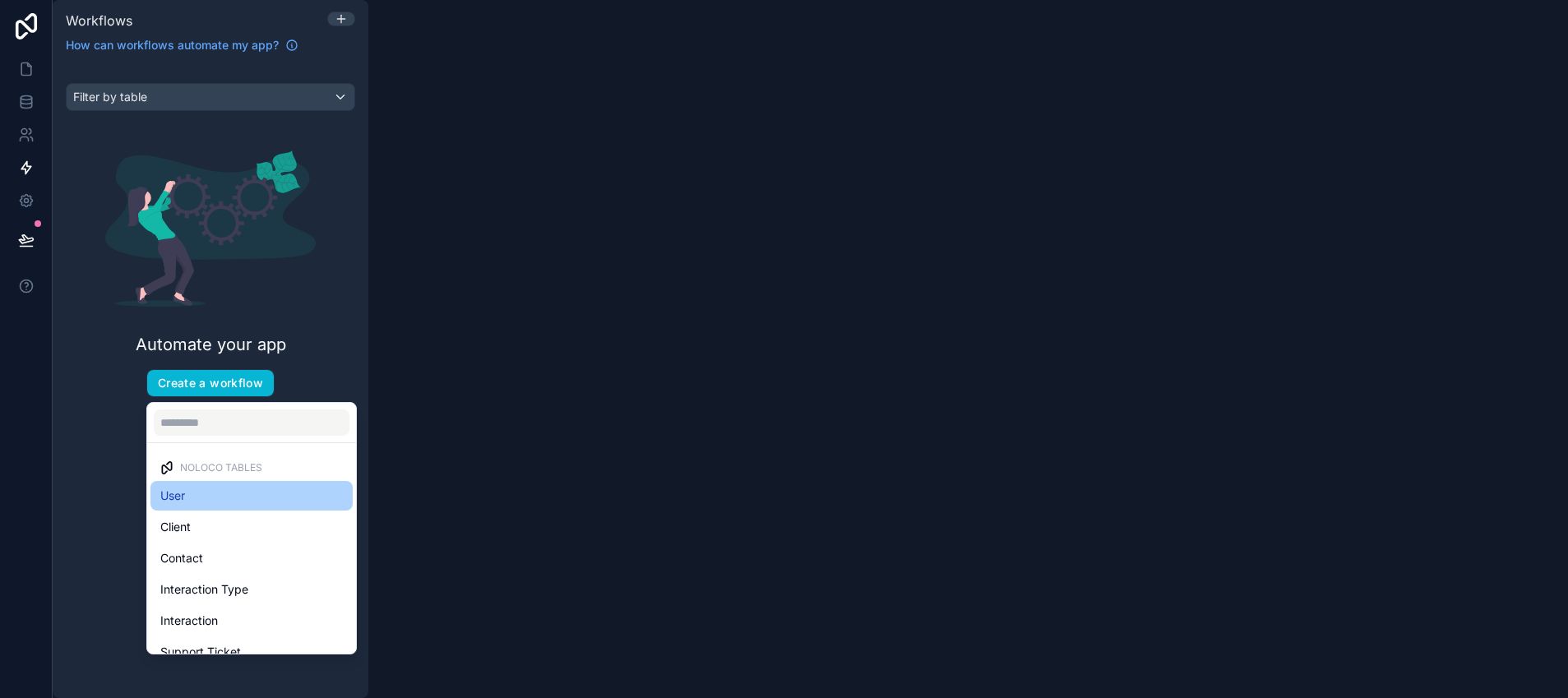
click at [222, 499] on div "User" at bounding box center [251, 496] width 182 height 20
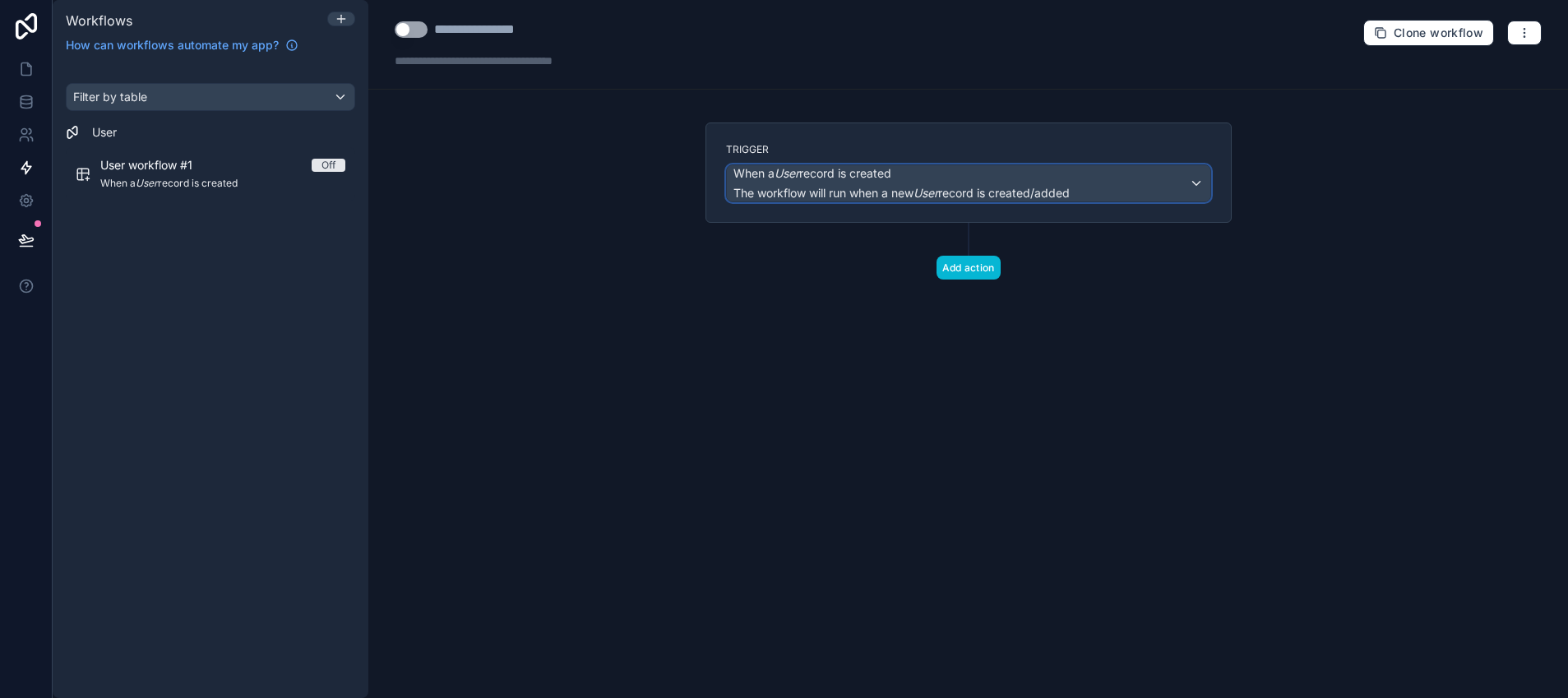
click at [1025, 185] on span "The workflow will run when a new User record is created/added" at bounding box center [901, 193] width 336 height 16
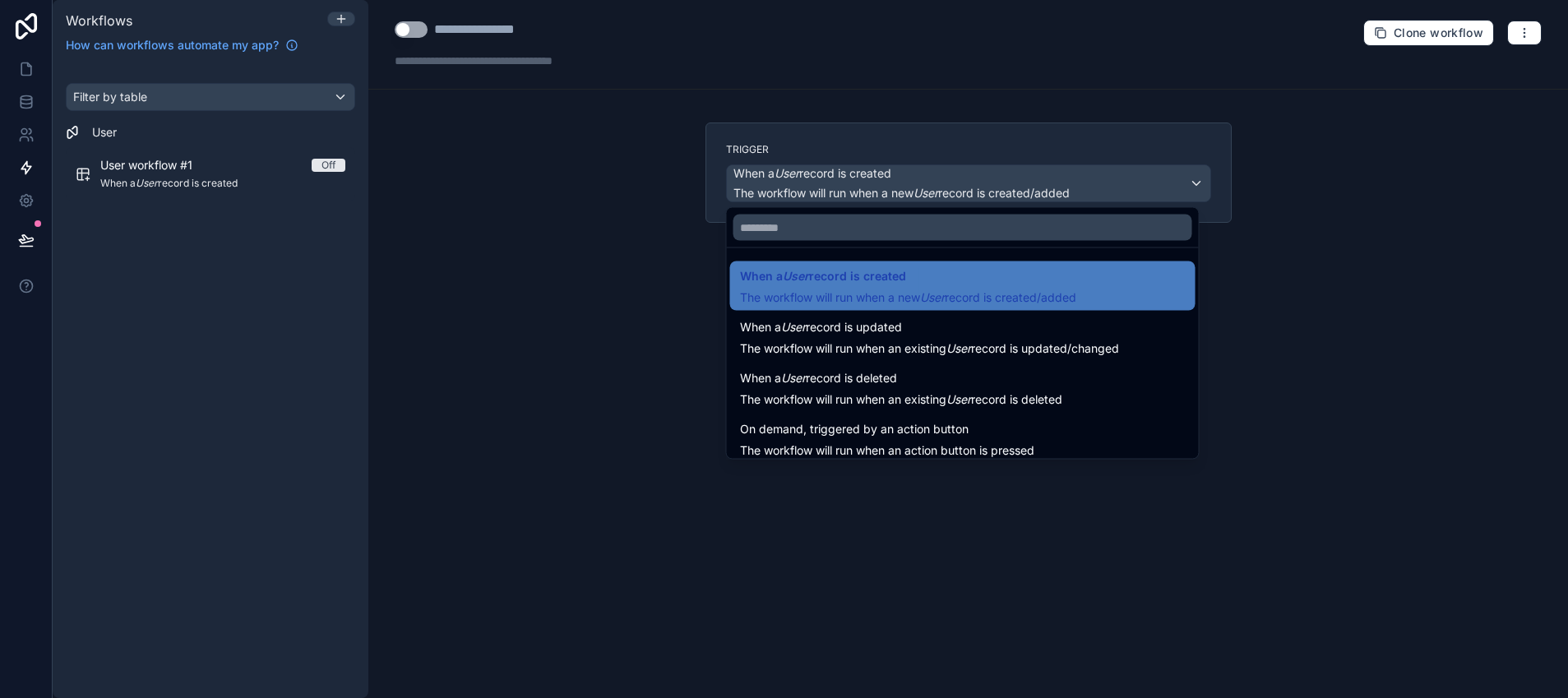
click at [1025, 184] on div at bounding box center [784, 349] width 1568 height 698
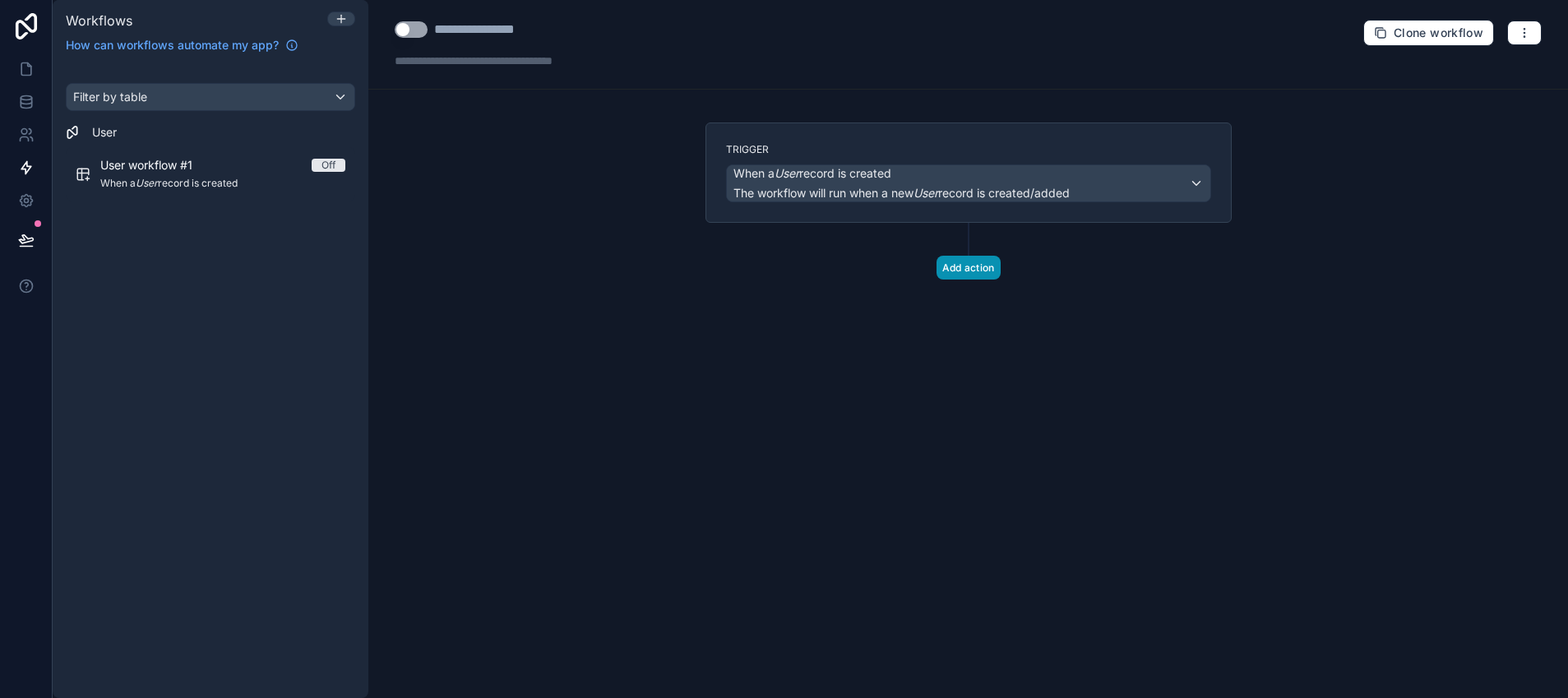
click at [970, 260] on button "Add action" at bounding box center [967, 267] width 64 height 24
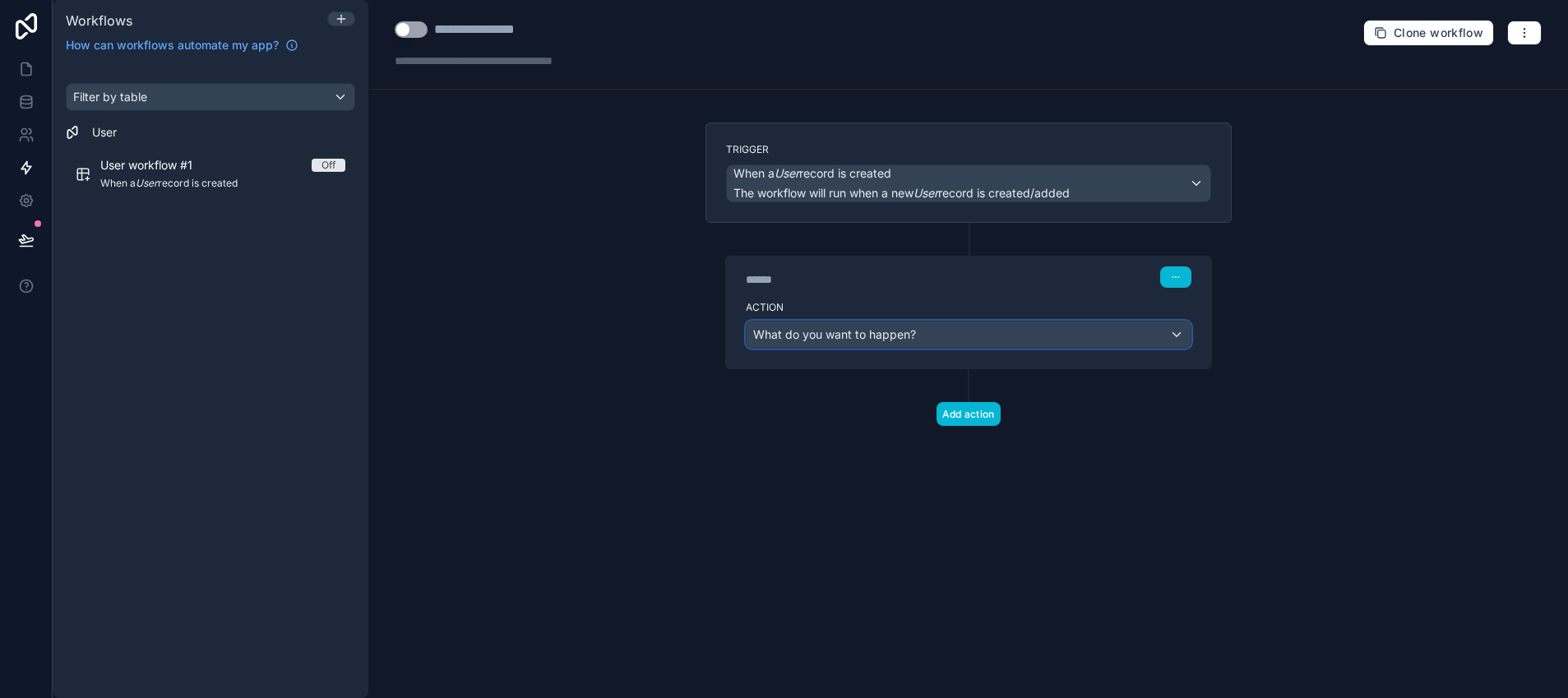
click at [947, 339] on div "What do you want to happen?" at bounding box center [968, 335] width 444 height 27
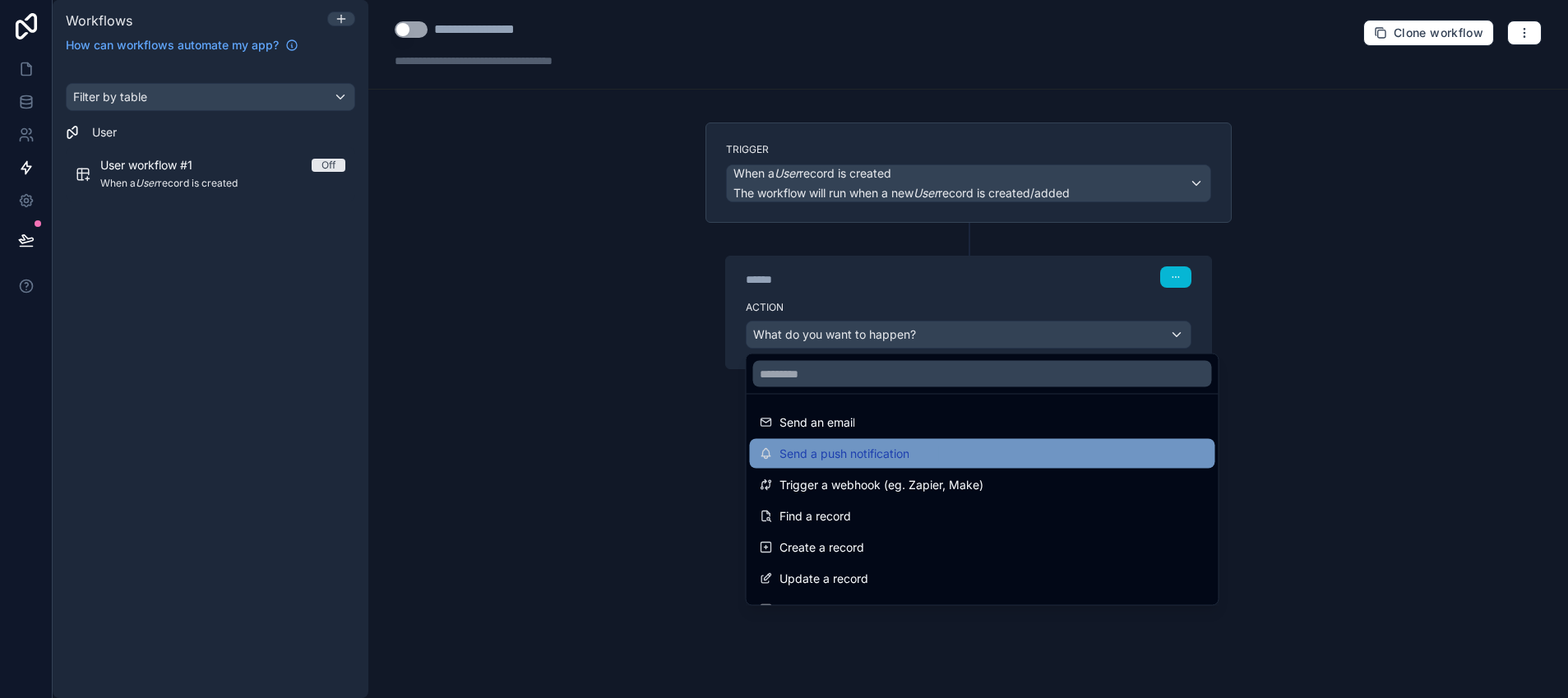
click at [922, 442] on div "Send a push notification" at bounding box center [982, 454] width 465 height 30
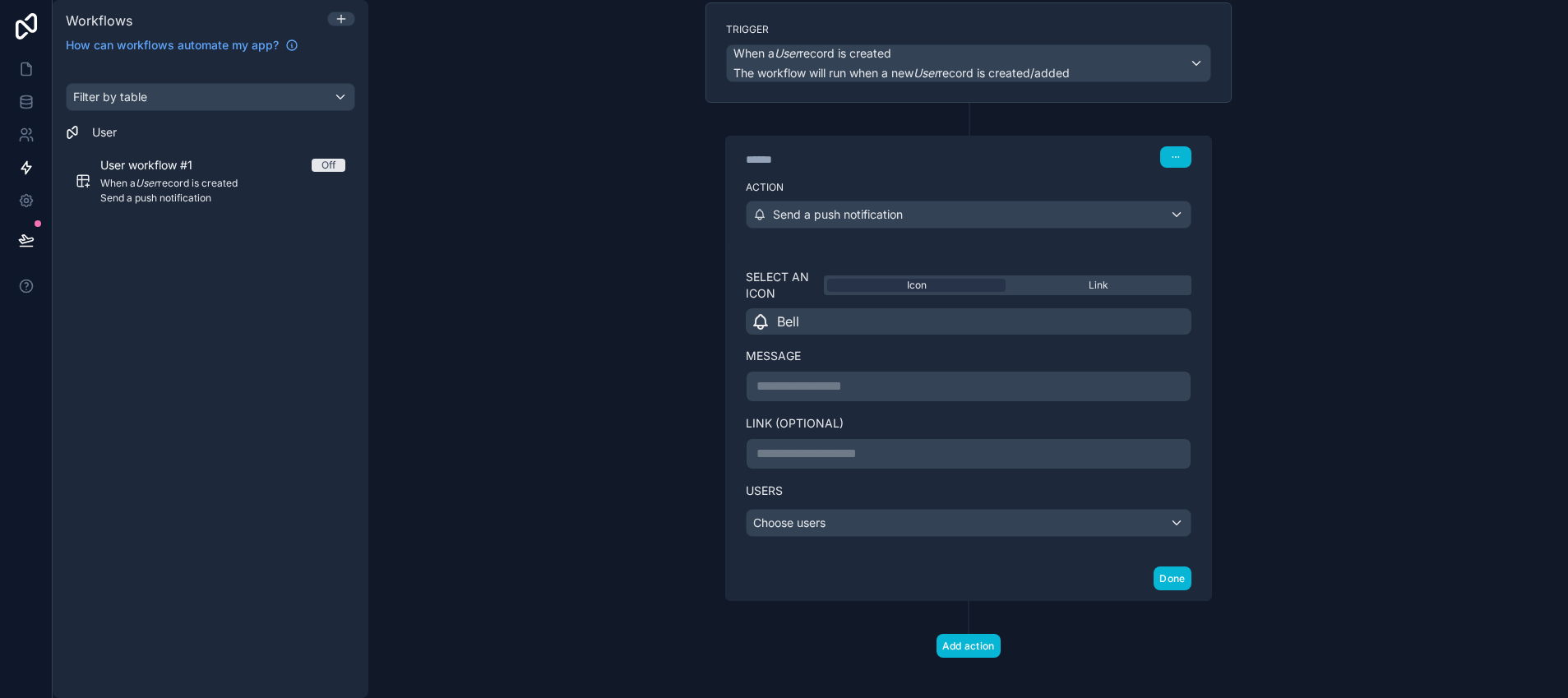
scroll to position [132, 0]
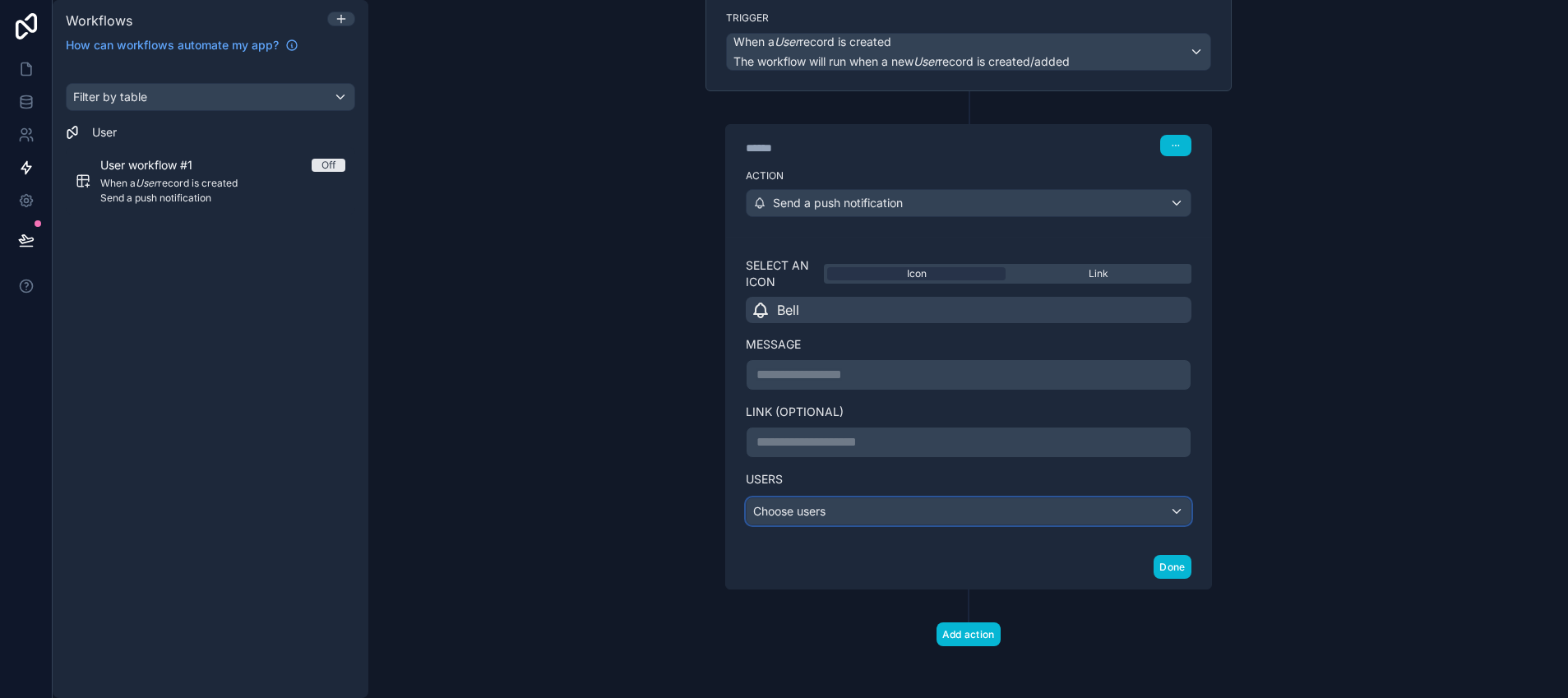
click at [893, 514] on div "Choose users" at bounding box center [968, 512] width 444 height 27
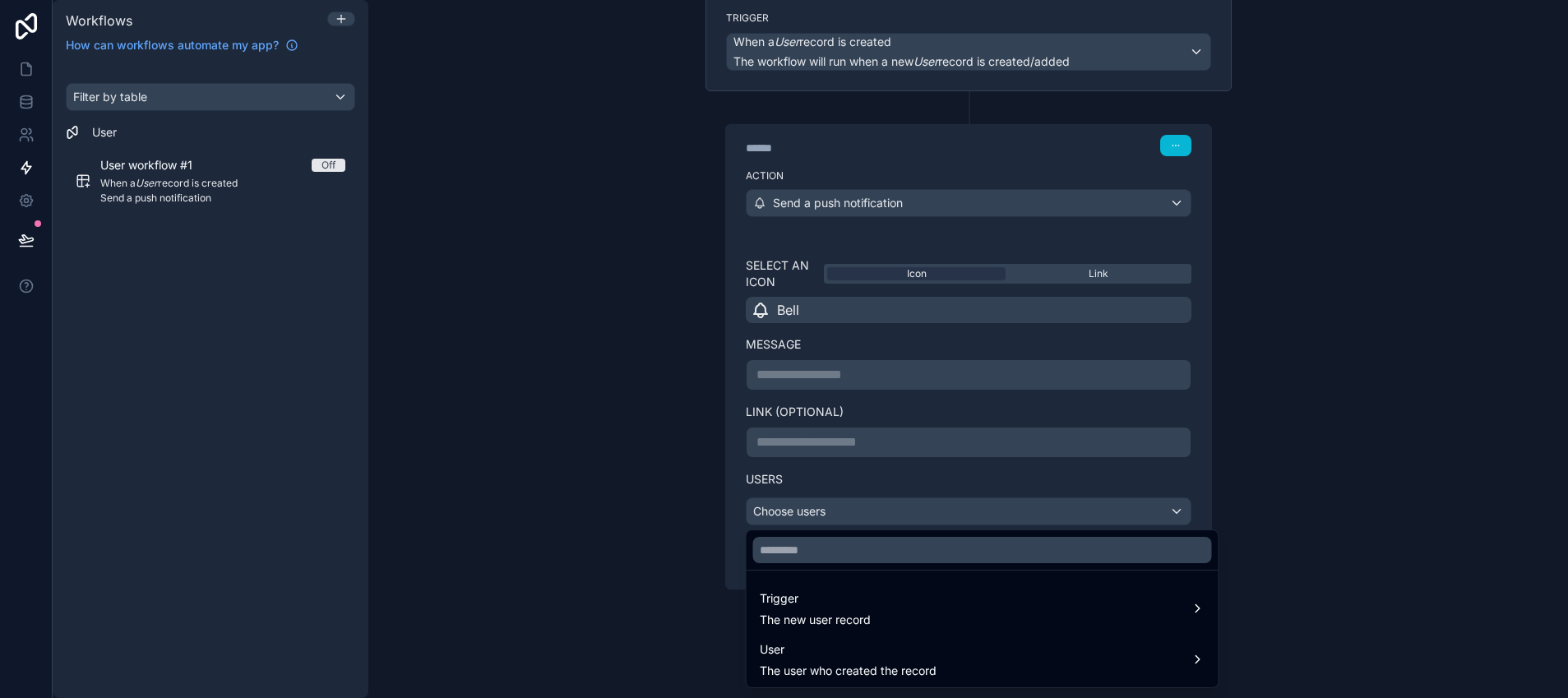
click at [893, 514] on div at bounding box center [784, 349] width 1568 height 698
